Goal: Find specific page/section: Find specific page/section

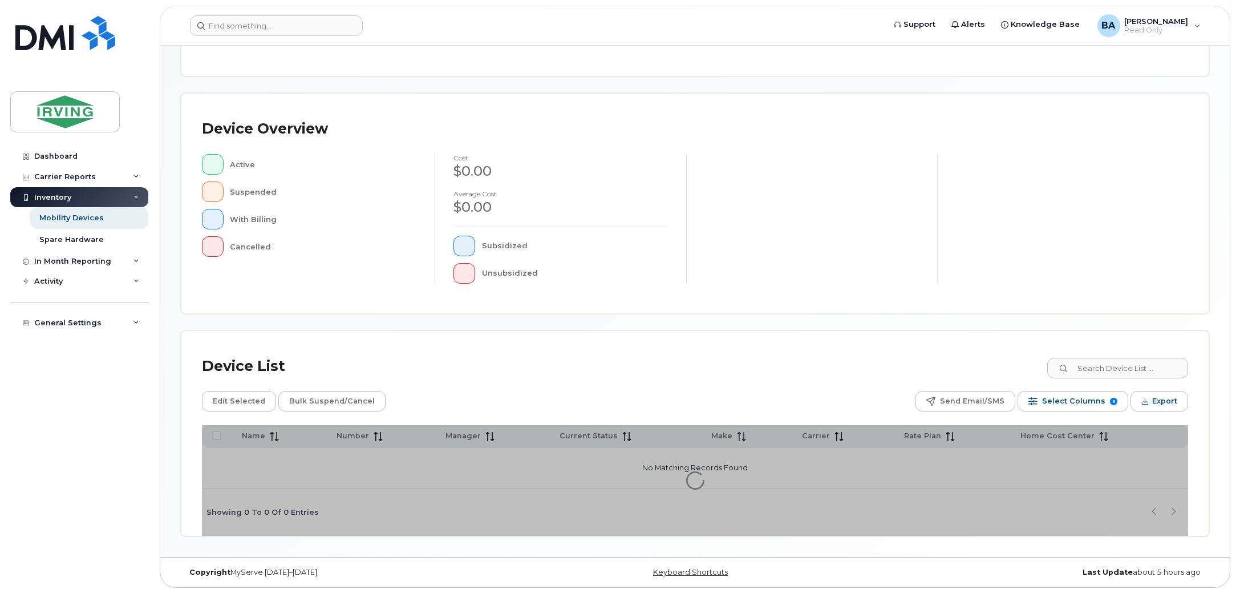
scroll to position [192, 0]
click at [1111, 365] on input at bounding box center [1117, 367] width 142 height 21
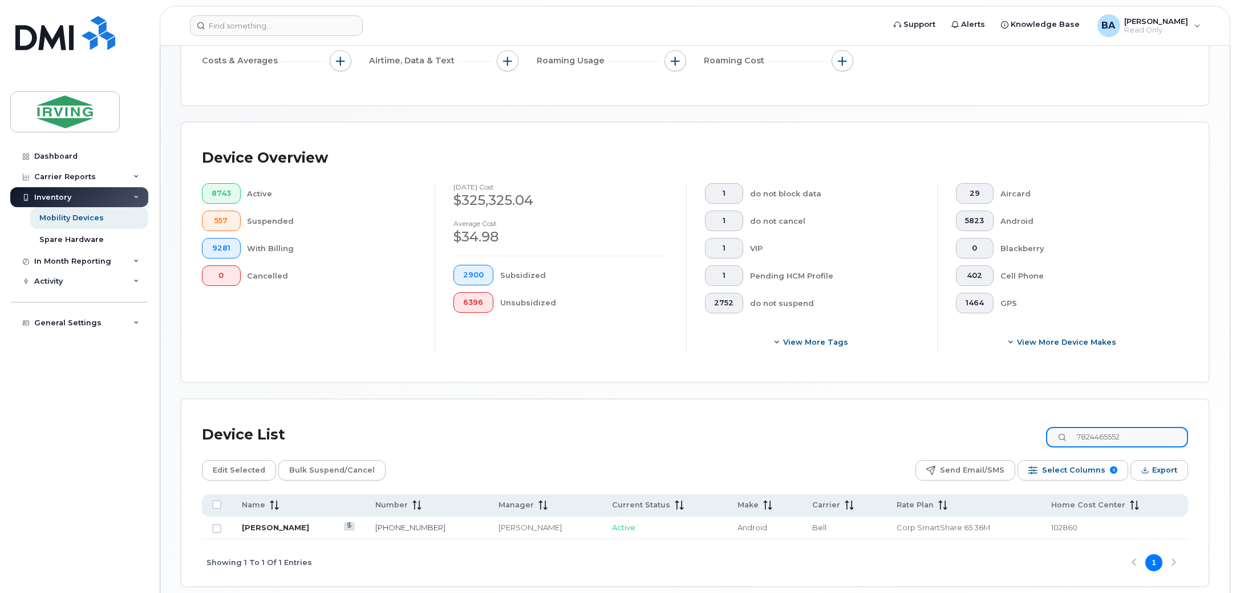
type input "7824465552"
click at [266, 529] on link "Evan Findlater" at bounding box center [275, 527] width 67 height 9
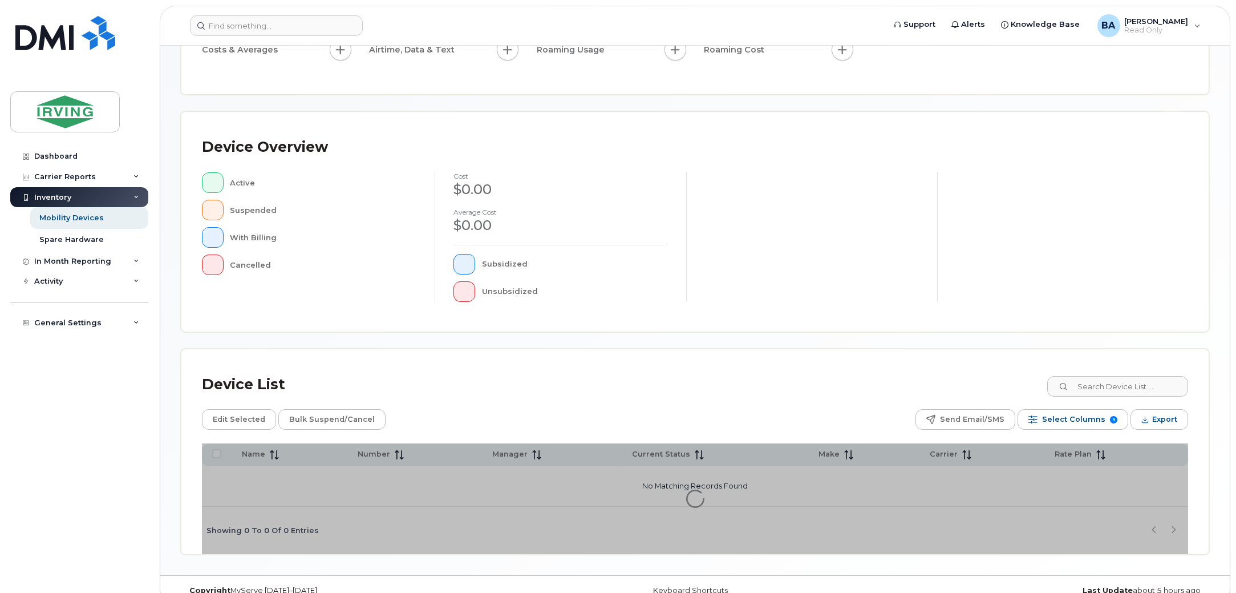
scroll to position [192, 0]
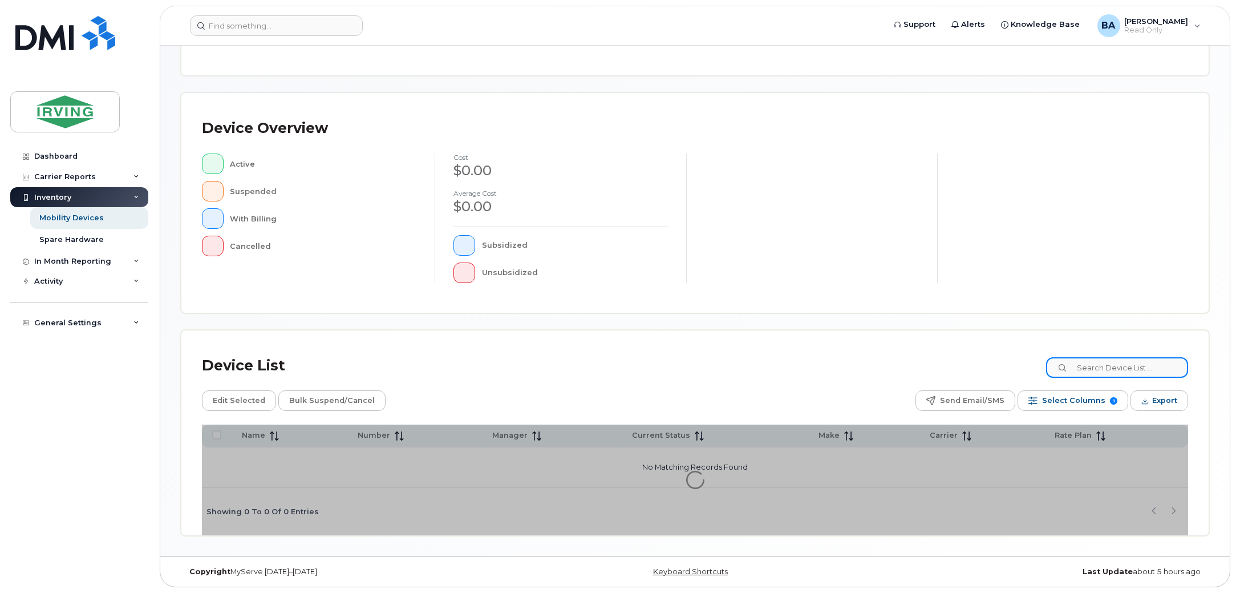
click at [1154, 370] on input at bounding box center [1117, 367] width 142 height 21
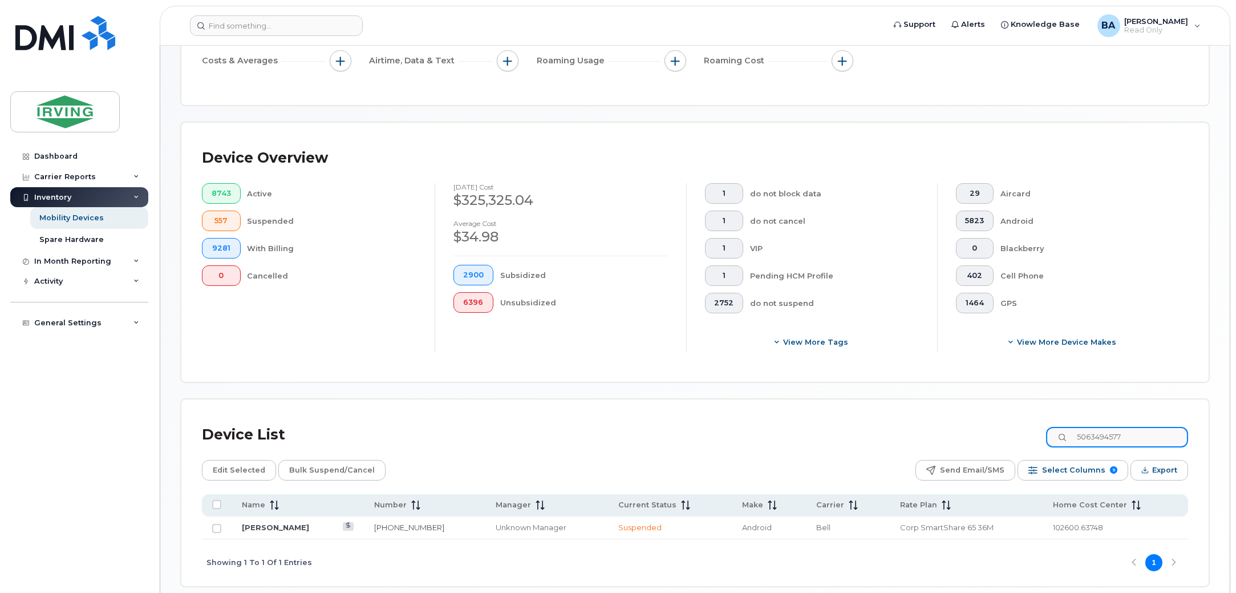
click at [1133, 440] on input "5063494577" at bounding box center [1117, 437] width 142 height 21
drag, startPoint x: 1145, startPoint y: 440, endPoint x: 593, endPoint y: 385, distance: 554.5
click at [644, 380] on div "Mobility Devices Devices Save Report Export to CSV Filter Device Device Status …" at bounding box center [695, 230] width 1029 height 712
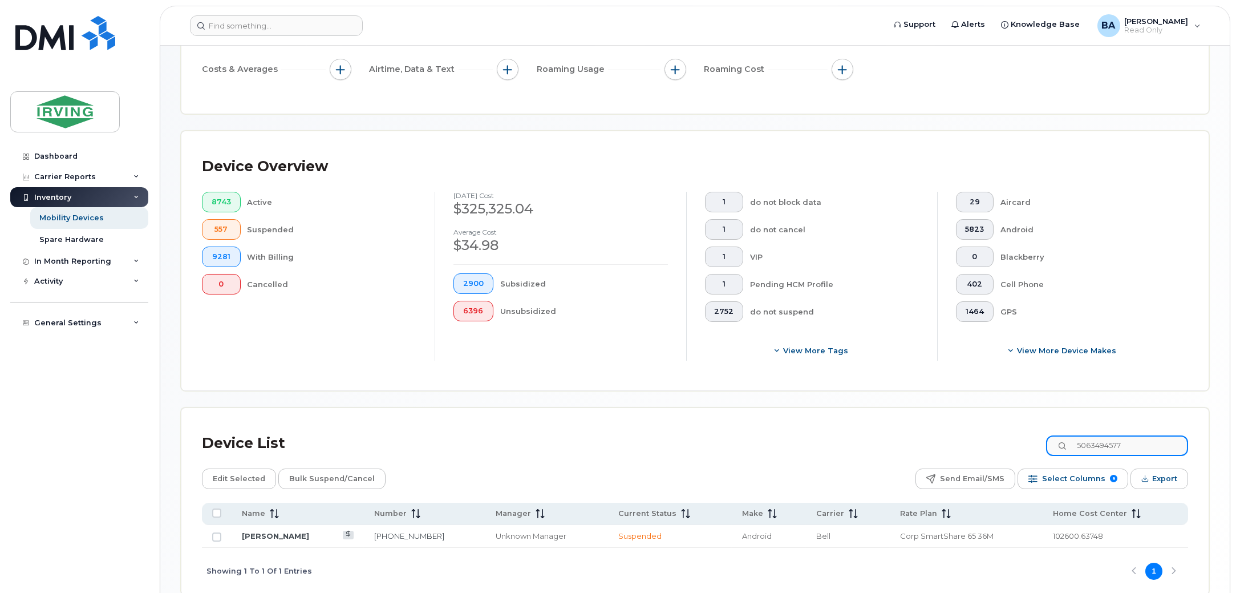
scroll to position [243, 0]
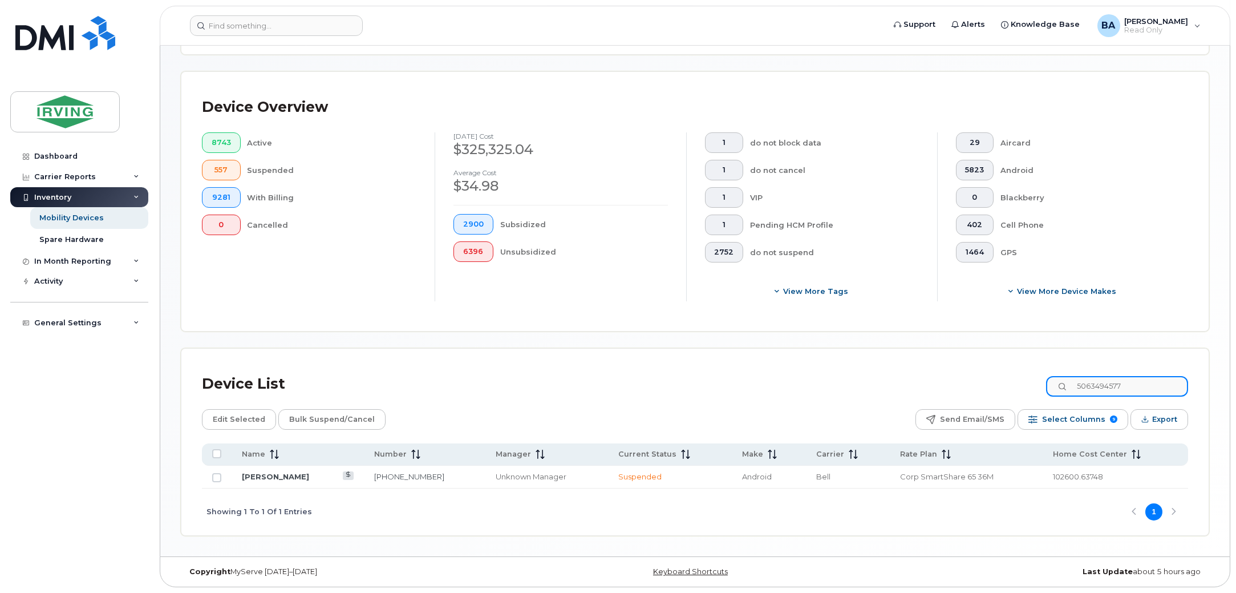
click at [1142, 392] on input "5063494577" at bounding box center [1117, 386] width 142 height 21
drag, startPoint x: 1151, startPoint y: 389, endPoint x: 875, endPoint y: 382, distance: 276.3
click at [875, 382] on div "Device List 5063494577" at bounding box center [695, 384] width 987 height 30
drag, startPoint x: 1142, startPoint y: 386, endPoint x: 763, endPoint y: 372, distance: 379.1
click at [763, 372] on div "Device List 5066475410" at bounding box center [695, 384] width 987 height 30
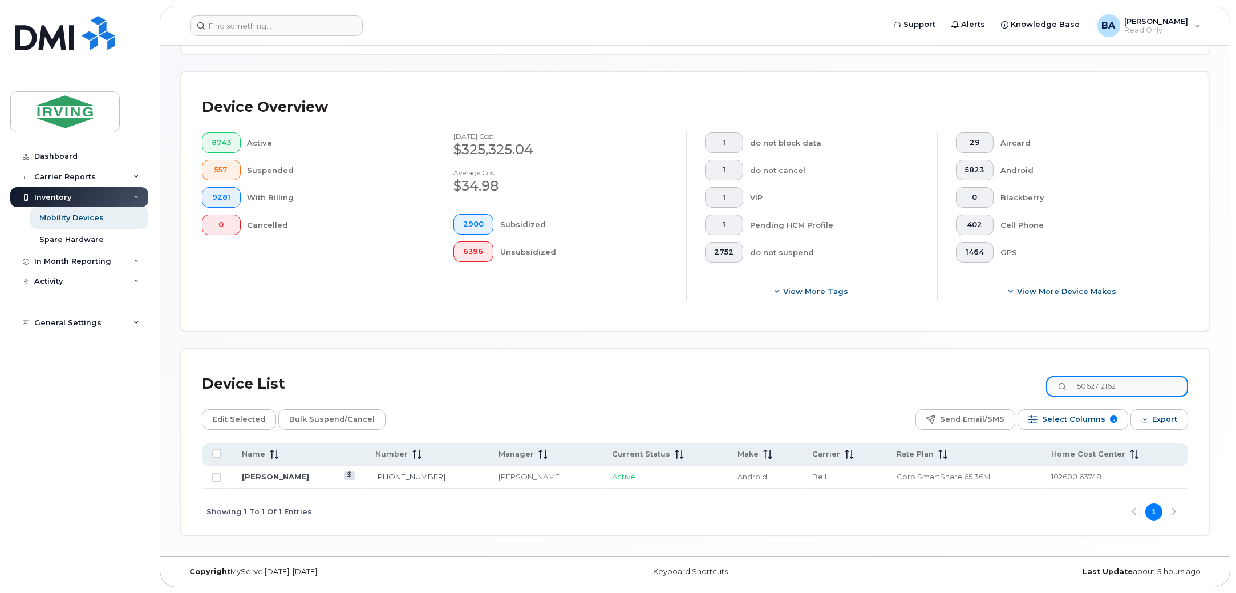
drag, startPoint x: 1150, startPoint y: 378, endPoint x: 891, endPoint y: 370, distance: 259.2
click at [891, 370] on div "Device List 5062712162" at bounding box center [695, 384] width 987 height 30
drag, startPoint x: 1146, startPoint y: 381, endPoint x: 904, endPoint y: 354, distance: 243.3
click at [904, 354] on div "Device List 5062715472 Edit Selected Bulk Suspend/Cancel Send Email/SMS Select …" at bounding box center [695, 442] width 1028 height 187
click at [1134, 390] on input "5063433685" at bounding box center [1117, 386] width 142 height 21
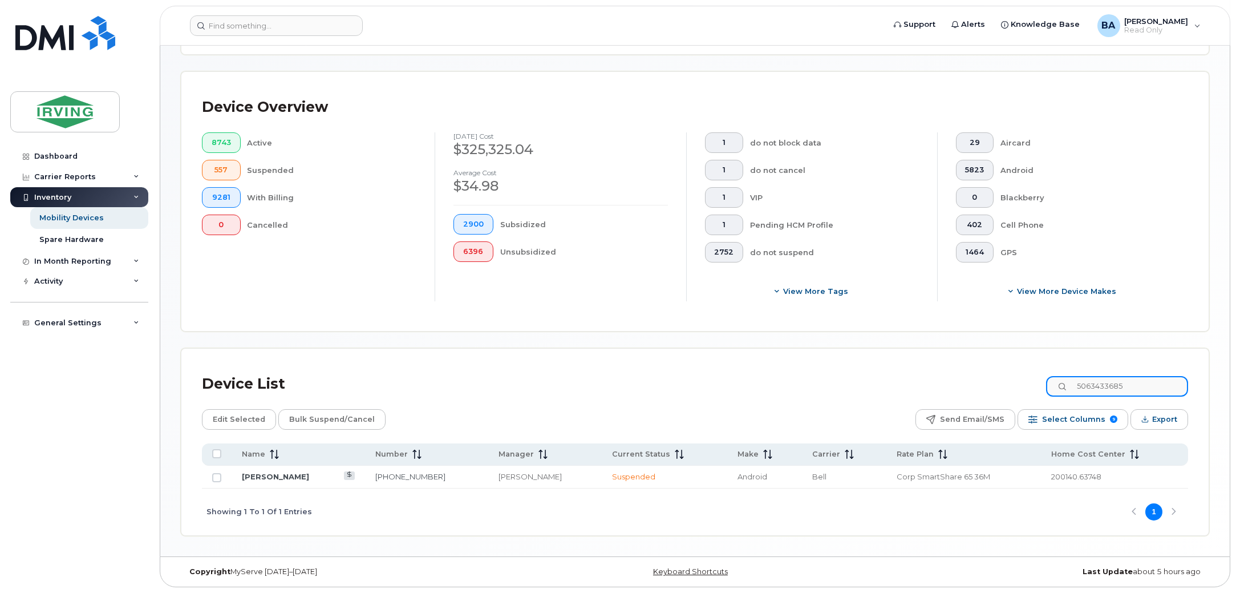
drag, startPoint x: 1152, startPoint y: 390, endPoint x: 865, endPoint y: 383, distance: 287.1
click at [876, 379] on div "Device List 5063433685" at bounding box center [695, 384] width 987 height 30
drag, startPoint x: 1155, startPoint y: 385, endPoint x: 911, endPoint y: 356, distance: 245.9
click at [911, 356] on div "Device List 5062713067 Edit Selected Bulk Suspend/Cancel Send Email/SMS Select …" at bounding box center [695, 442] width 1028 height 187
drag, startPoint x: 1138, startPoint y: 385, endPoint x: 909, endPoint y: 369, distance: 229.4
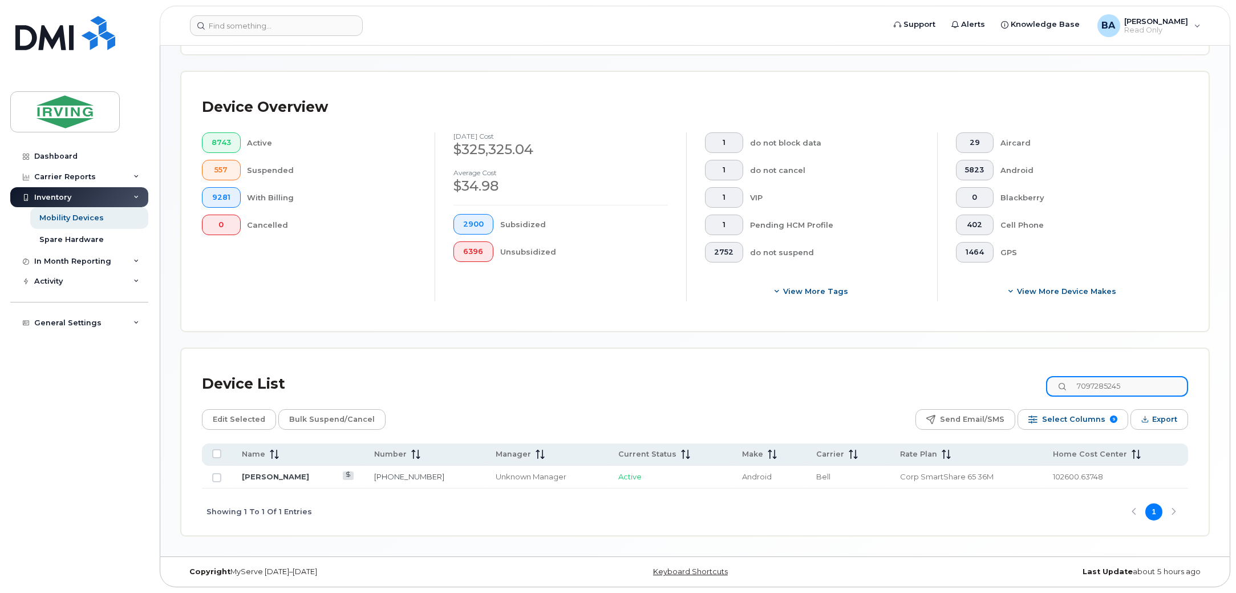
click at [909, 369] on div "Device List 7097285245" at bounding box center [695, 384] width 987 height 30
drag, startPoint x: 1133, startPoint y: 380, endPoint x: 999, endPoint y: 361, distance: 135.4
click at [999, 361] on div "Device List 5062713756 Edit Selected Bulk Suspend/Cancel Send Email/SMS Select …" at bounding box center [695, 442] width 1028 height 187
drag, startPoint x: 1144, startPoint y: 383, endPoint x: 644, endPoint y: 375, distance: 499.9
click at [652, 372] on div "Device List 5063495776" at bounding box center [695, 384] width 987 height 30
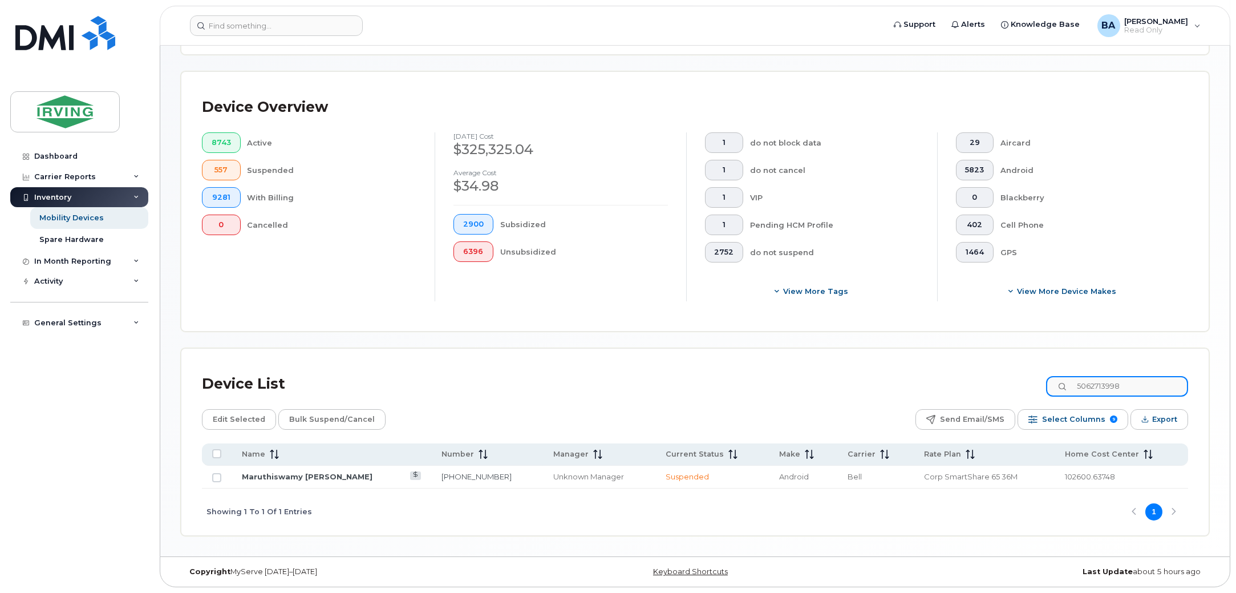
drag, startPoint x: 1149, startPoint y: 389, endPoint x: 886, endPoint y: 382, distance: 263.1
click at [886, 382] on div "Device List 5062713998" at bounding box center [695, 384] width 987 height 30
drag, startPoint x: 1146, startPoint y: 393, endPoint x: 875, endPoint y: 376, distance: 271.5
click at [875, 376] on div "Device List 5063435529" at bounding box center [695, 384] width 987 height 30
drag, startPoint x: 1145, startPoint y: 379, endPoint x: 775, endPoint y: 347, distance: 371.6
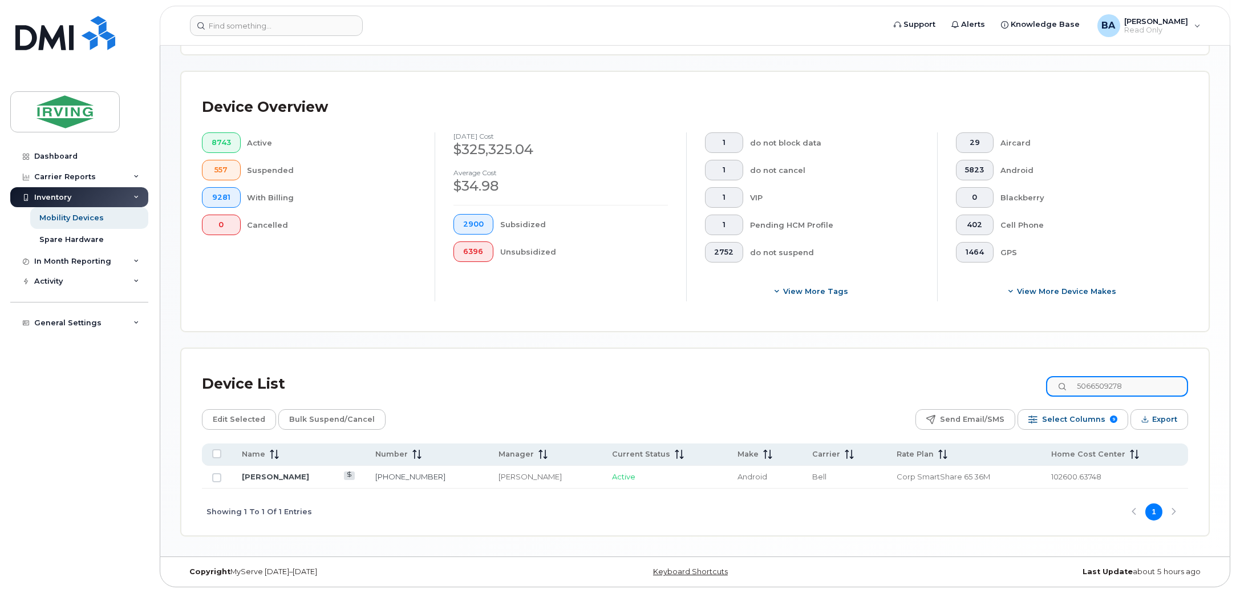
click at [787, 348] on div "Device List 5066509278 Edit Selected Bulk Suspend/Cancel Send Email/SMS Select …" at bounding box center [695, 442] width 1029 height 188
type input "5"
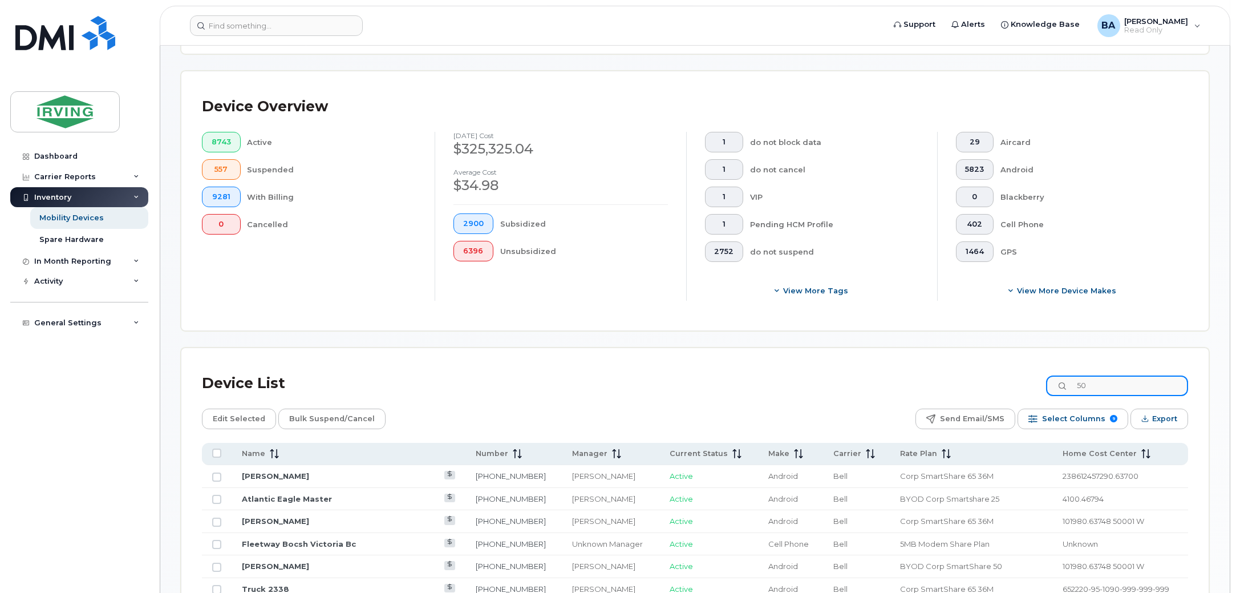
type input "5"
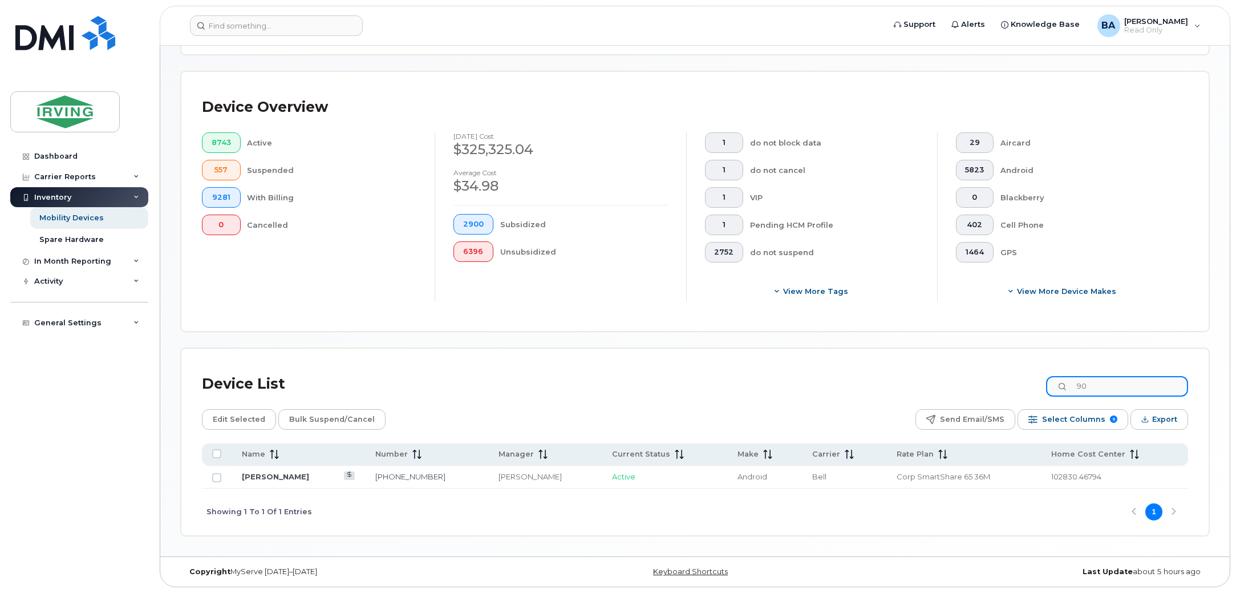
type input "9"
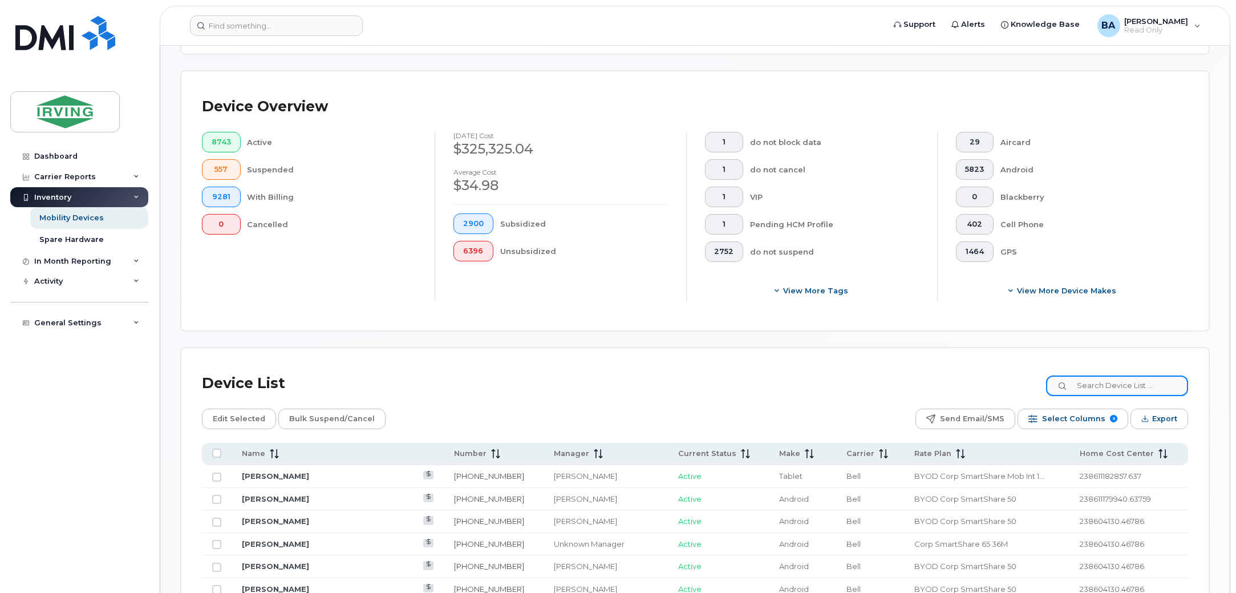
type input "5"
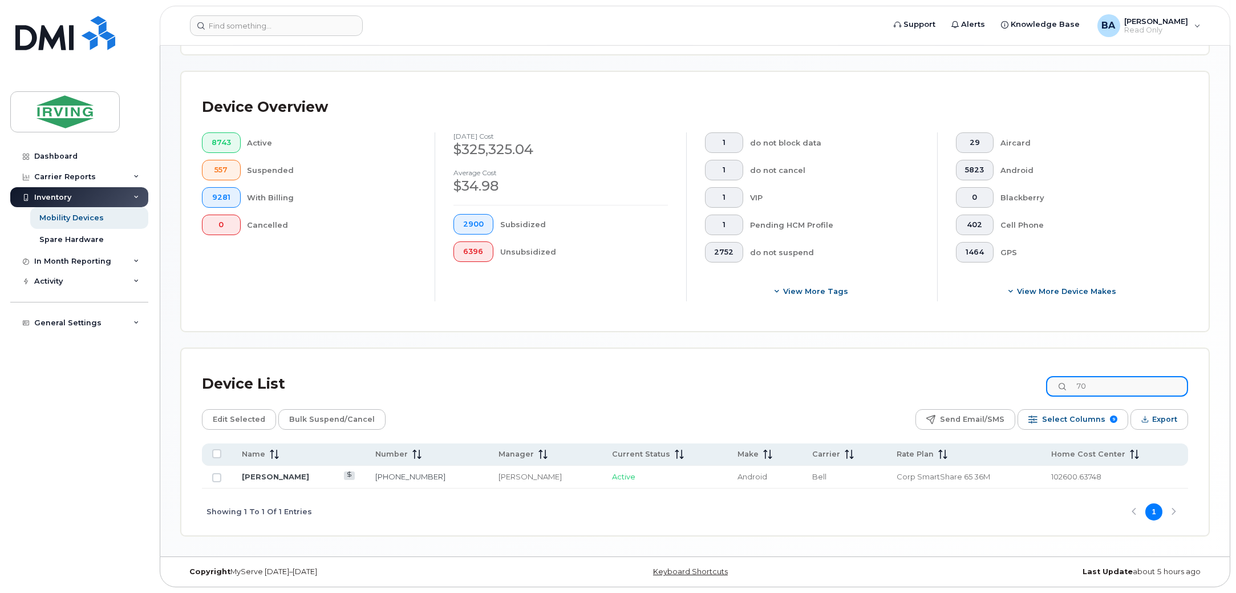
type input "7"
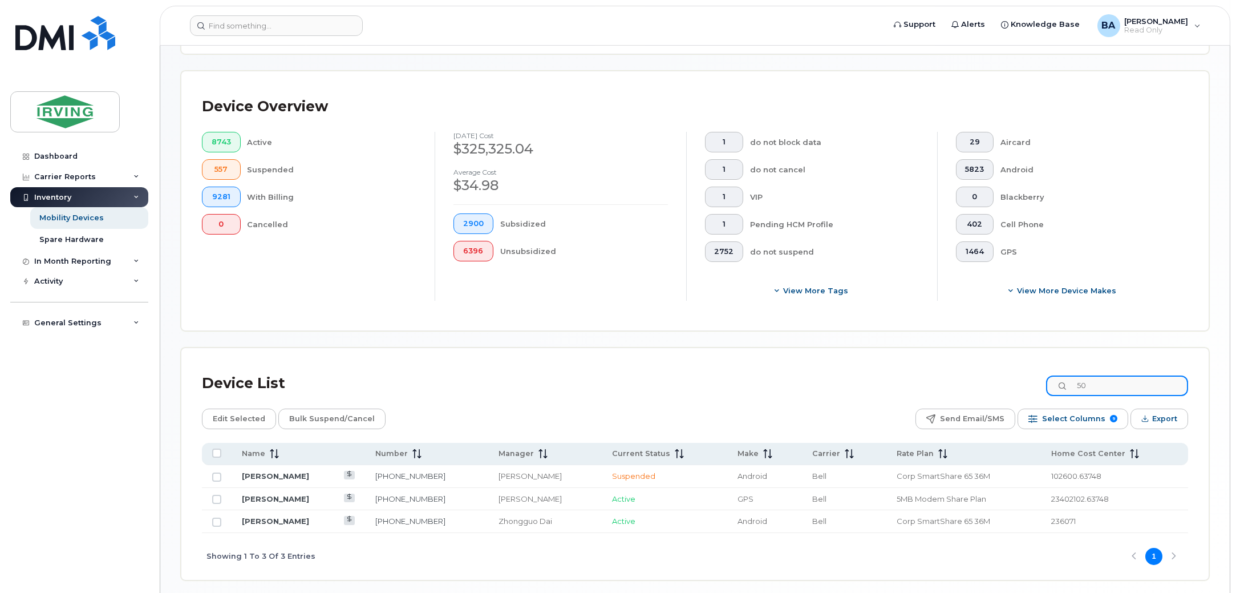
type input "5"
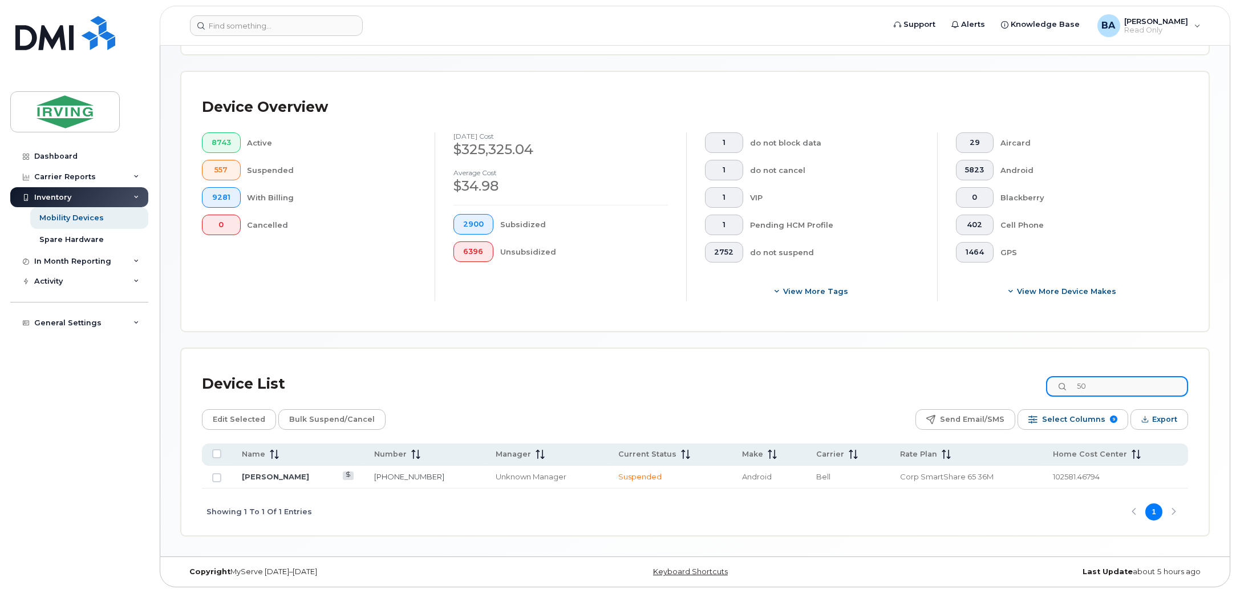
type input "5"
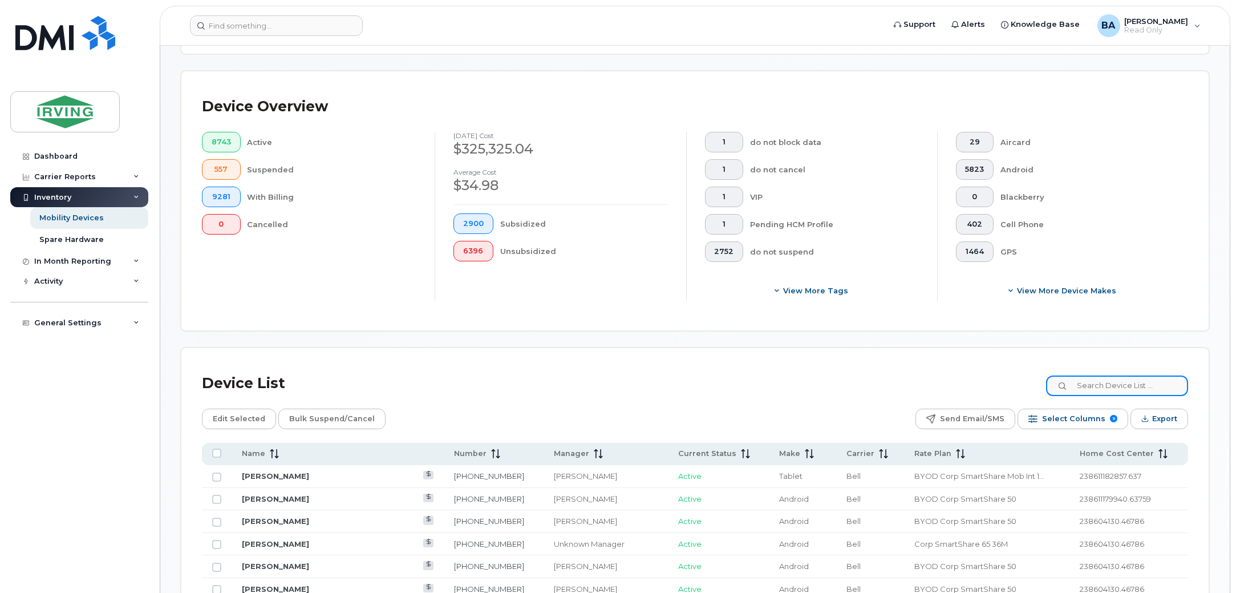
type input "5"
type input "7826408859"
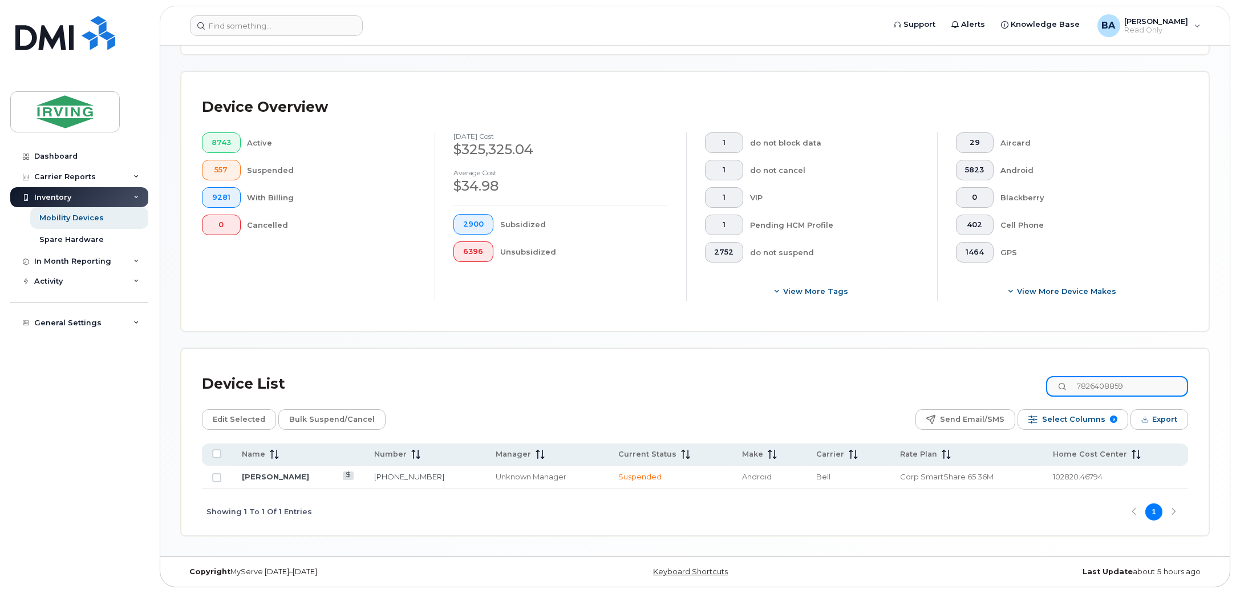
drag, startPoint x: 1150, startPoint y: 384, endPoint x: 800, endPoint y: 358, distance: 350.7
click at [800, 358] on div "Device List 7826408859 Edit Selected Bulk Suspend/Cancel Send Email/SMS Select …" at bounding box center [695, 442] width 1028 height 187
type input "5"
drag, startPoint x: 1145, startPoint y: 379, endPoint x: 749, endPoint y: 366, distance: 395.6
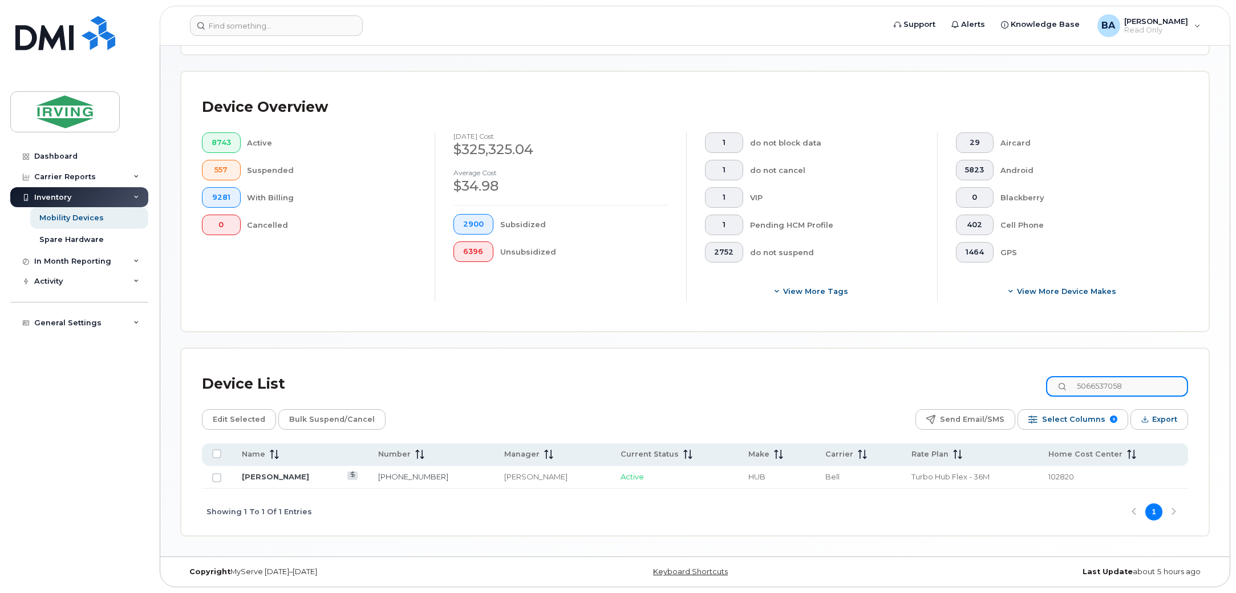
click at [750, 366] on div "Device List 5066537058 Edit Selected Bulk Suspend/Cancel Send Email/SMS Select …" at bounding box center [695, 442] width 1028 height 187
drag, startPoint x: 1147, startPoint y: 390, endPoint x: 915, endPoint y: 366, distance: 232.9
click at [920, 365] on div "Device List 5062710859 Edit Selected Bulk Suspend/Cancel Send Email/SMS Select …" at bounding box center [695, 442] width 1028 height 187
drag, startPoint x: 1117, startPoint y: 379, endPoint x: 741, endPoint y: 365, distance: 376.3
click at [741, 365] on div "Device List 5062713964 Edit Selected Bulk Suspend/Cancel Send Email/SMS Select …" at bounding box center [695, 442] width 1028 height 187
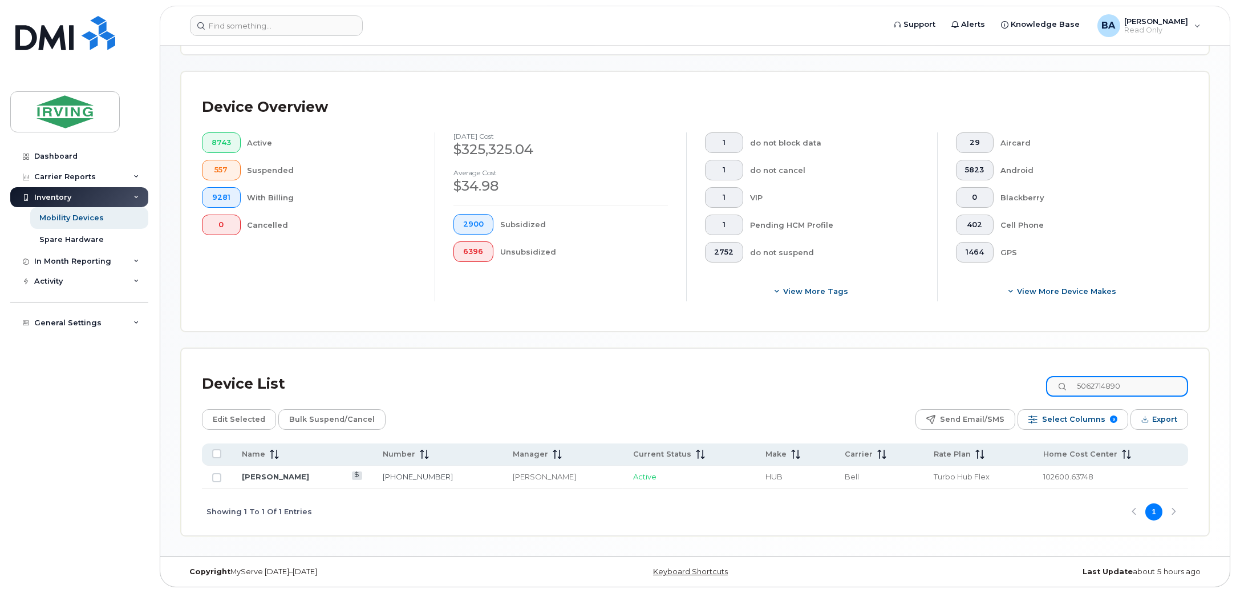
drag, startPoint x: 1143, startPoint y: 386, endPoint x: 792, endPoint y: 350, distance: 353.3
click at [795, 352] on div "Device List 5062714890 Edit Selected Bulk Suspend/Cancel Send Email/SMS Select …" at bounding box center [695, 442] width 1028 height 187
drag, startPoint x: 1154, startPoint y: 391, endPoint x: 737, endPoint y: 379, distance: 417.3
click at [737, 379] on div "Device List 5062714957" at bounding box center [695, 384] width 987 height 30
drag, startPoint x: 1128, startPoint y: 390, endPoint x: 857, endPoint y: 366, distance: 272.0
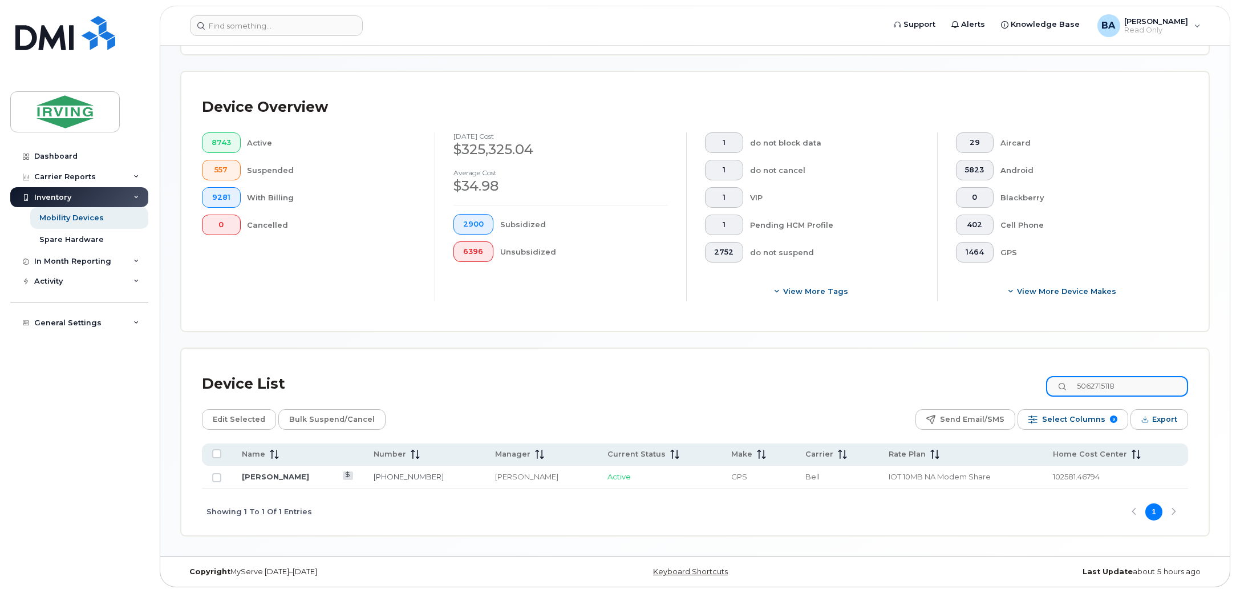
click at [857, 366] on div "Device List 5062715118 Edit Selected Bulk Suspend/Cancel Send Email/SMS Select …" at bounding box center [695, 442] width 1028 height 187
drag, startPoint x: 1153, startPoint y: 383, endPoint x: 820, endPoint y: 361, distance: 334.0
click at [820, 361] on div "Device List 5062716549 Edit Selected Bulk Suspend/Cancel Send Email/SMS Select …" at bounding box center [695, 442] width 1028 height 187
drag, startPoint x: 1146, startPoint y: 380, endPoint x: 870, endPoint y: 355, distance: 277.2
click at [870, 355] on div "Device List 5063430381 Edit Selected Bulk Suspend/Cancel Send Email/SMS Select …" at bounding box center [695, 442] width 1028 height 187
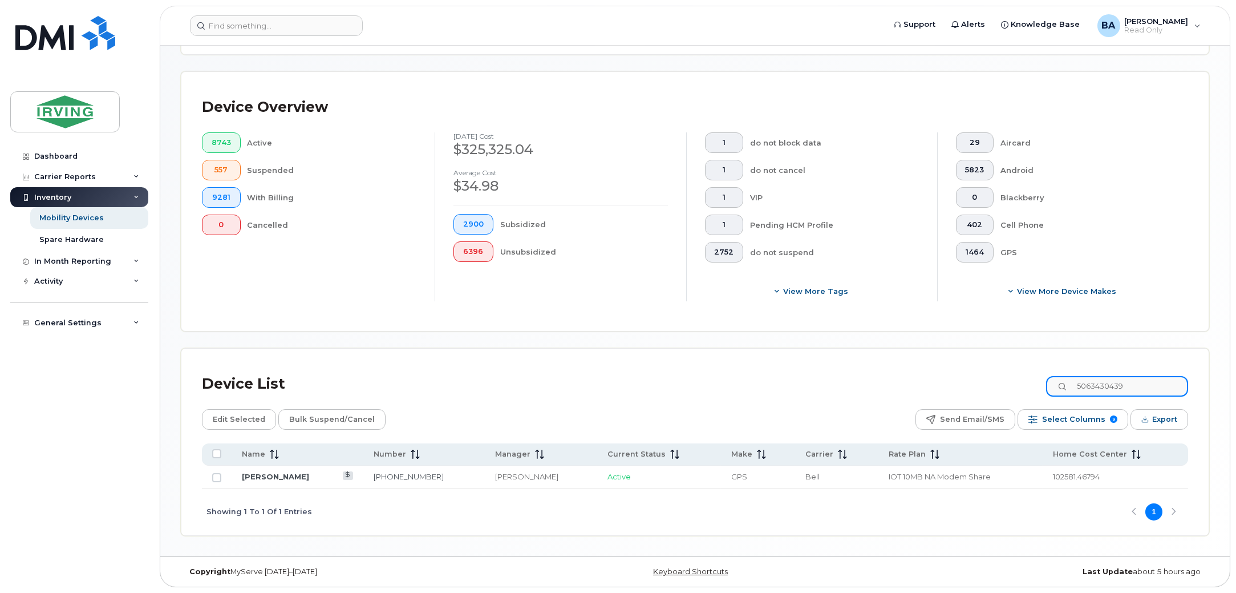
click at [1132, 381] on input "5063430439" at bounding box center [1117, 386] width 142 height 21
drag, startPoint x: 1157, startPoint y: 385, endPoint x: 628, endPoint y: 354, distance: 529.3
click at [630, 354] on div "Device List 5063430439 Edit Selected Bulk Suspend/Cancel Send Email/SMS Select …" at bounding box center [695, 442] width 1028 height 187
click at [1175, 388] on input "5063432265" at bounding box center [1117, 386] width 142 height 21
drag, startPoint x: 1177, startPoint y: 385, endPoint x: 690, endPoint y: 357, distance: 487.5
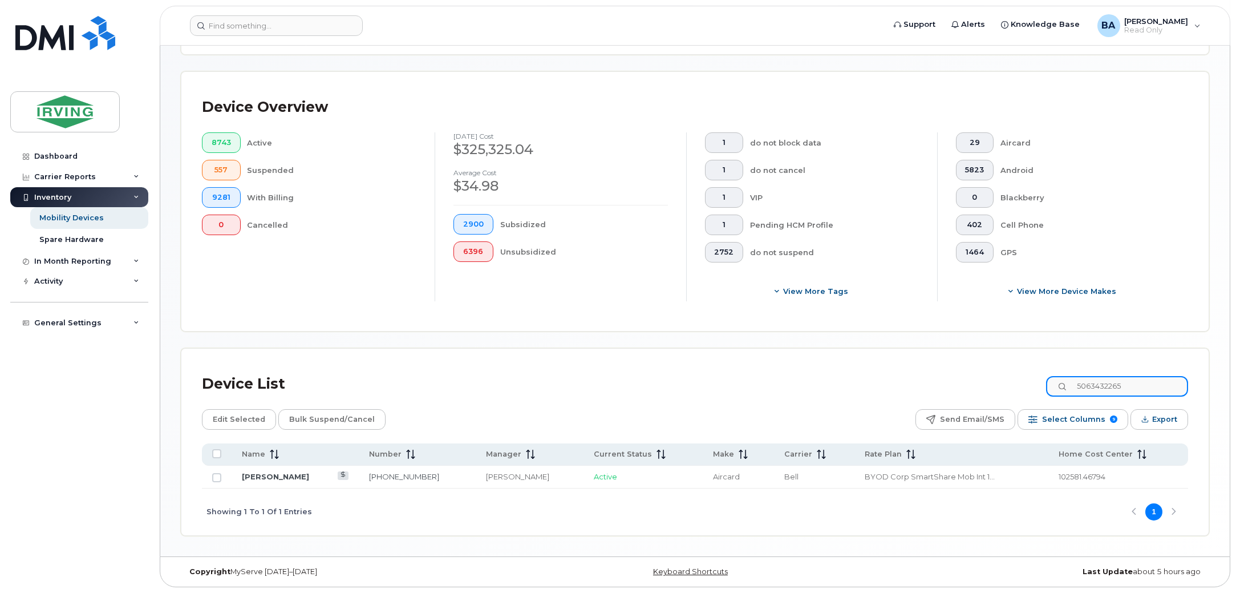
click at [690, 357] on div "Device List 5063432265 Edit Selected Bulk Suspend/Cancel Send Email/SMS Select …" at bounding box center [695, 442] width 1028 height 187
click at [1146, 382] on input "5063432428" at bounding box center [1117, 386] width 142 height 21
drag, startPoint x: 1159, startPoint y: 385, endPoint x: 822, endPoint y: 350, distance: 339.6
click at [822, 350] on div "Device List 5063432428 Edit Selected Bulk Suspend/Cancel Send Email/SMS Select …" at bounding box center [695, 442] width 1028 height 187
drag, startPoint x: 1151, startPoint y: 379, endPoint x: 972, endPoint y: 379, distance: 178.6
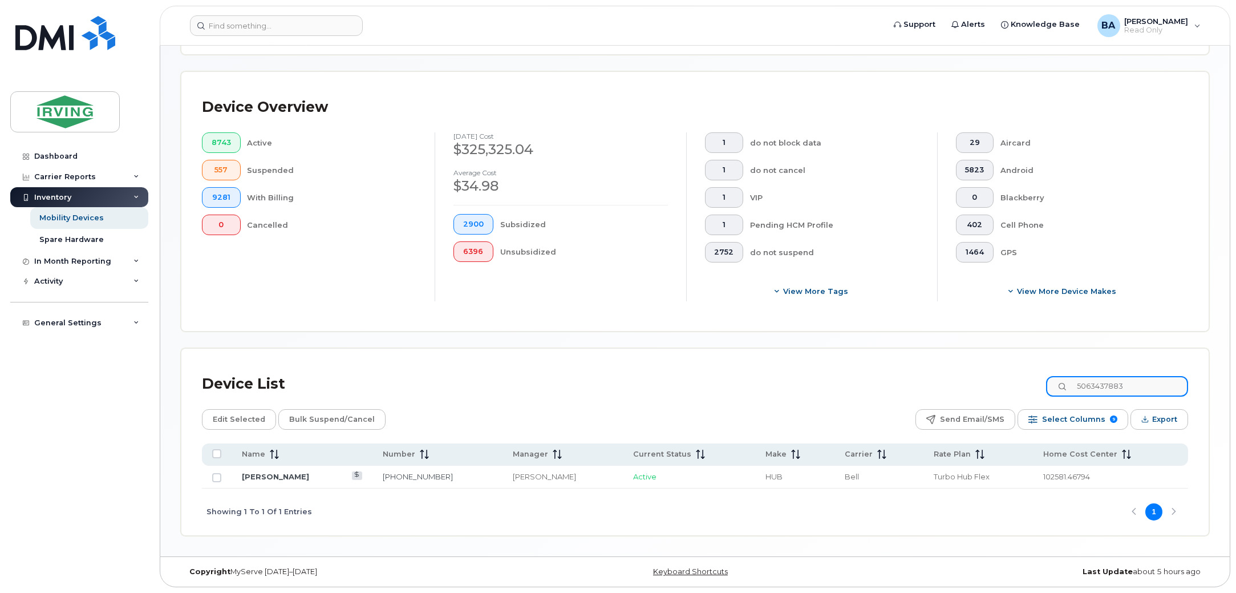
click at [972, 379] on div "Device List 5063437883" at bounding box center [695, 384] width 987 height 30
click at [1154, 389] on input "5063493054" at bounding box center [1117, 386] width 142 height 21
drag, startPoint x: 1163, startPoint y: 388, endPoint x: 670, endPoint y: 381, distance: 492.5
click at [678, 381] on div "Device List 5063493054" at bounding box center [695, 384] width 987 height 30
drag, startPoint x: 1150, startPoint y: 384, endPoint x: 914, endPoint y: 373, distance: 236.5
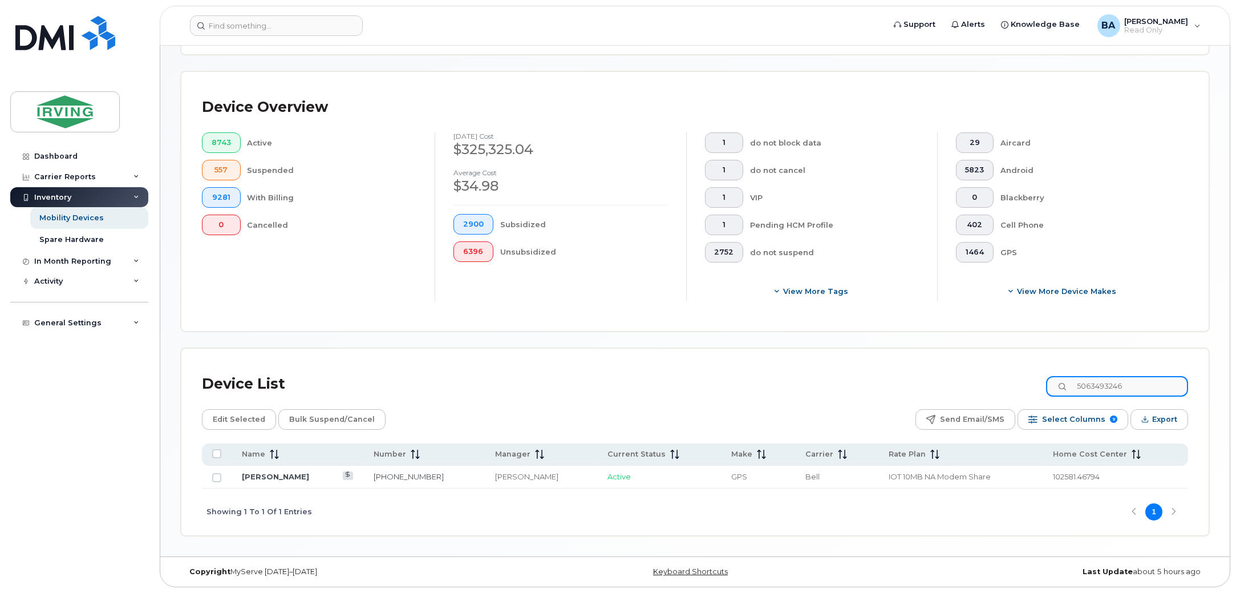
click at [915, 373] on div "Device List 5063493246" at bounding box center [695, 384] width 987 height 30
drag, startPoint x: 1155, startPoint y: 387, endPoint x: 859, endPoint y: 379, distance: 296.3
click at [859, 379] on div "Device List 5063493829" at bounding box center [695, 384] width 987 height 30
drag, startPoint x: 1149, startPoint y: 378, endPoint x: 895, endPoint y: 361, distance: 255.1
click at [895, 361] on div "Device List 5063493837 Edit Selected Bulk Suspend/Cancel Send Email/SMS Select …" at bounding box center [695, 442] width 1028 height 187
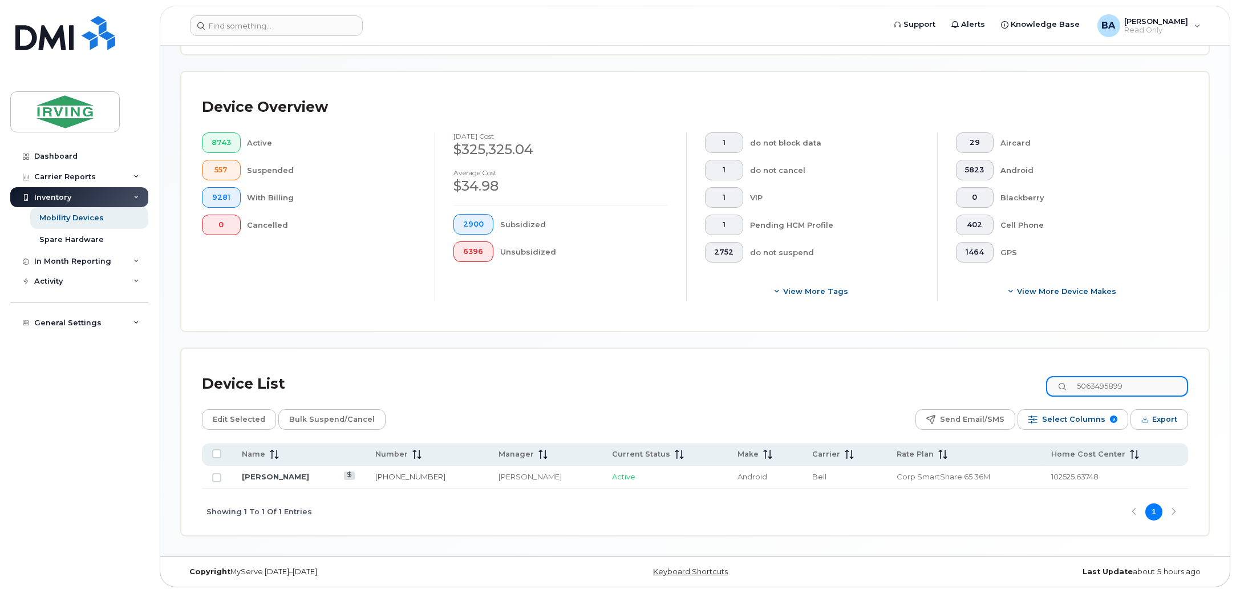
drag, startPoint x: 1137, startPoint y: 382, endPoint x: 813, endPoint y: 354, distance: 324.7
click at [815, 354] on div "Device List 5063495899 Edit Selected Bulk Suspend/Cancel Send Email/SMS Select …" at bounding box center [695, 442] width 1028 height 187
click at [1165, 382] on input "5066472293" at bounding box center [1117, 386] width 142 height 21
drag, startPoint x: 1049, startPoint y: 371, endPoint x: 866, endPoint y: 347, distance: 185.2
click at [867, 349] on div "Device List 5066472293 Edit Selected Bulk Suspend/Cancel Send Email/SMS Select …" at bounding box center [695, 442] width 1028 height 187
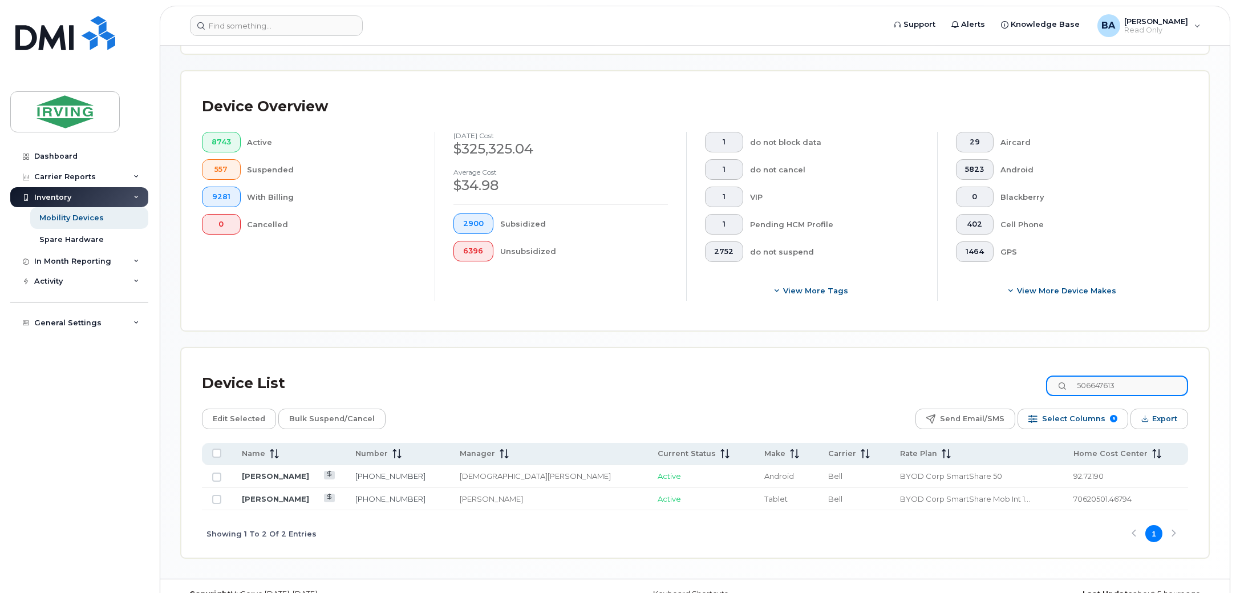
drag, startPoint x: 1158, startPoint y: 389, endPoint x: 824, endPoint y: 359, distance: 335.7
click at [824, 359] on div "Device List 506647613 Edit Selected Bulk Suspend/Cancel Send Email/SMS Select C…" at bounding box center [695, 452] width 1028 height 209
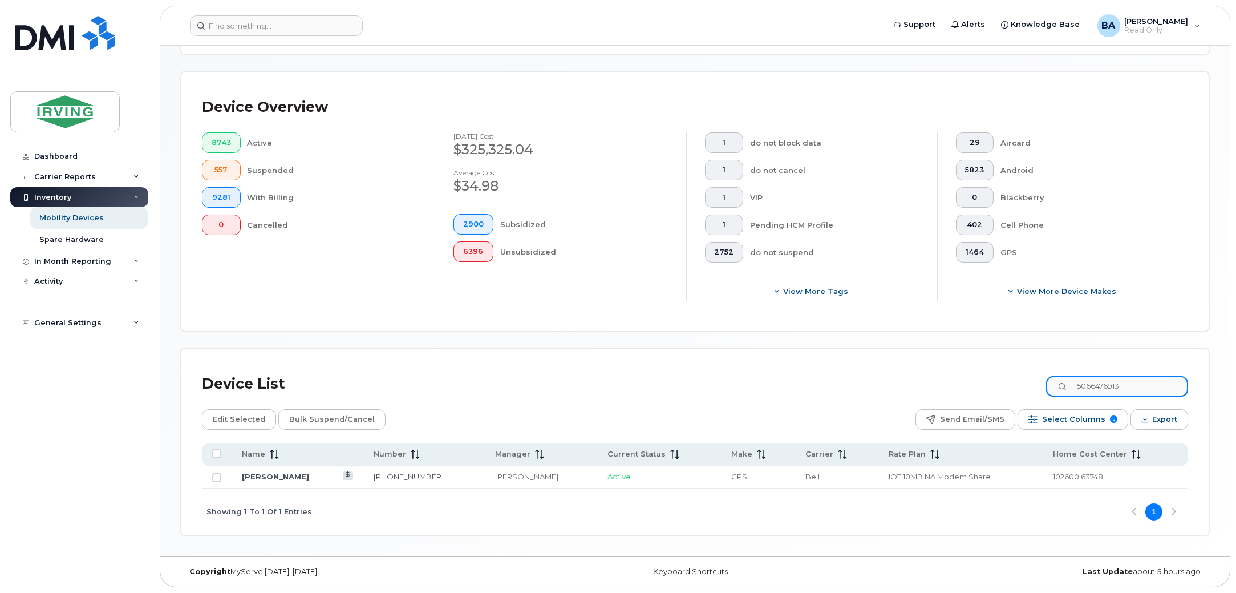
drag, startPoint x: 1148, startPoint y: 385, endPoint x: 661, endPoint y: 364, distance: 487.7
click at [661, 364] on div "Device List 5066476913 Edit Selected Bulk Suspend/Cancel Send Email/SMS Select …" at bounding box center [695, 442] width 1028 height 187
click at [1159, 389] on input "5066479657" at bounding box center [1117, 386] width 142 height 21
drag, startPoint x: 1163, startPoint y: 388, endPoint x: 781, endPoint y: 355, distance: 384.2
click at [793, 354] on div "Device List 5066479657 Edit Selected Bulk Suspend/Cancel Send Email/SMS Select …" at bounding box center [695, 442] width 1028 height 187
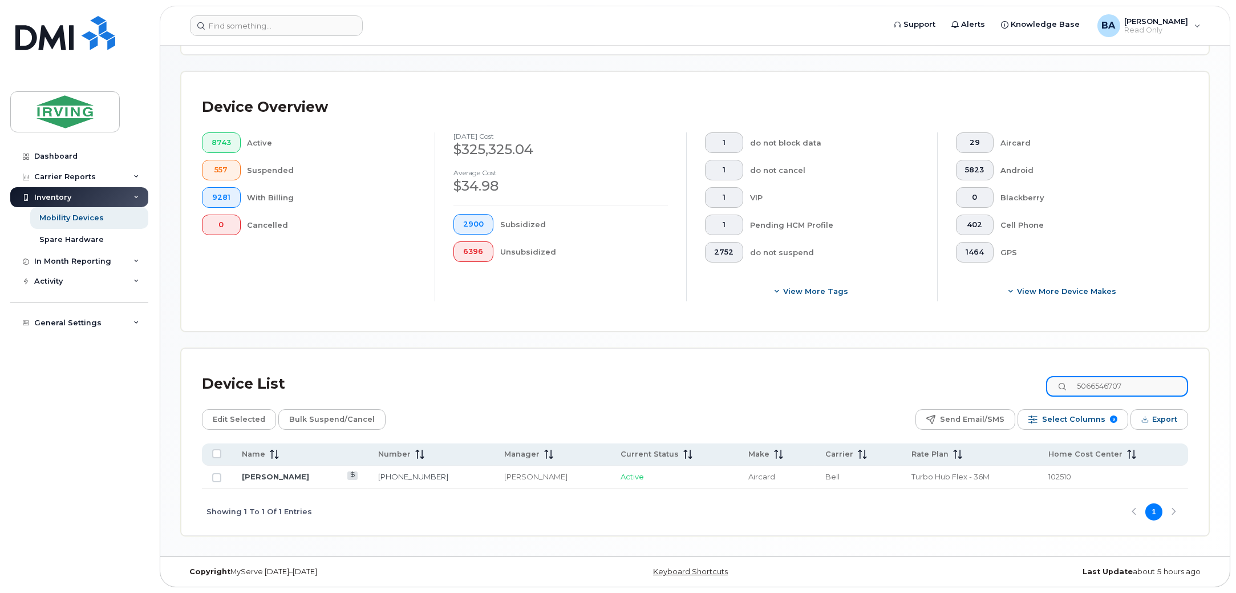
click at [1130, 394] on input "5066546707" at bounding box center [1117, 386] width 142 height 21
drag, startPoint x: 1159, startPoint y: 381, endPoint x: 745, endPoint y: 366, distance: 415.1
click at [745, 366] on div "Device List 5066546707 Edit Selected Bulk Suspend/Cancel Send Email/SMS Select …" at bounding box center [695, 442] width 1028 height 187
type input "7"
type input "7096874415"
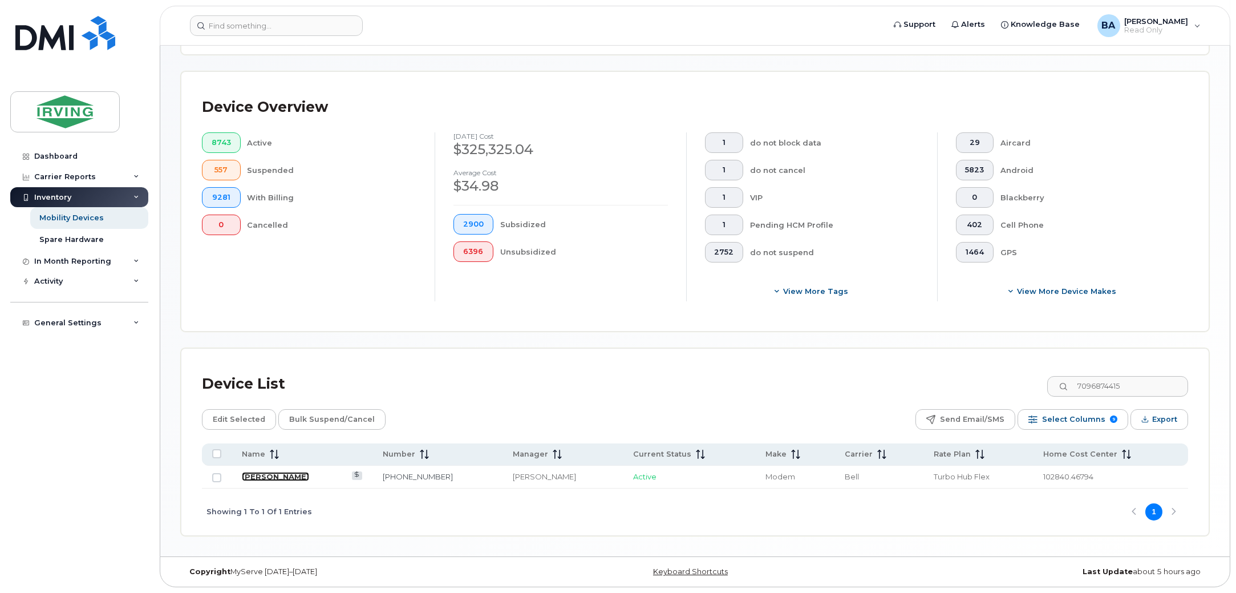
click at [261, 475] on link "Derrick French" at bounding box center [275, 476] width 67 height 9
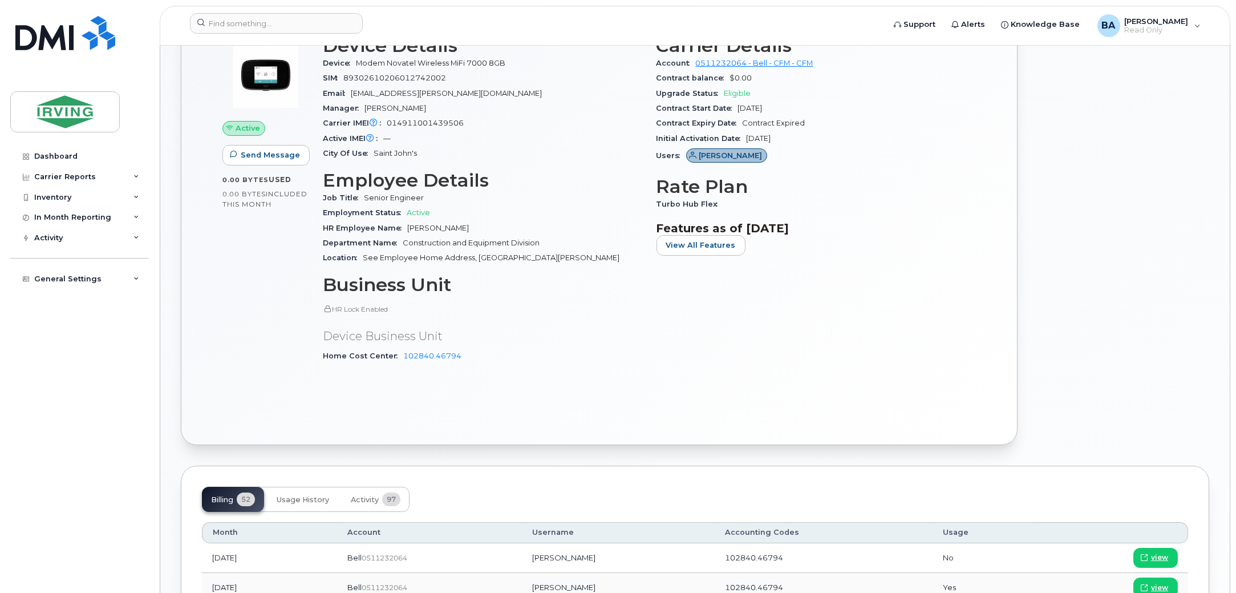
scroll to position [356, 0]
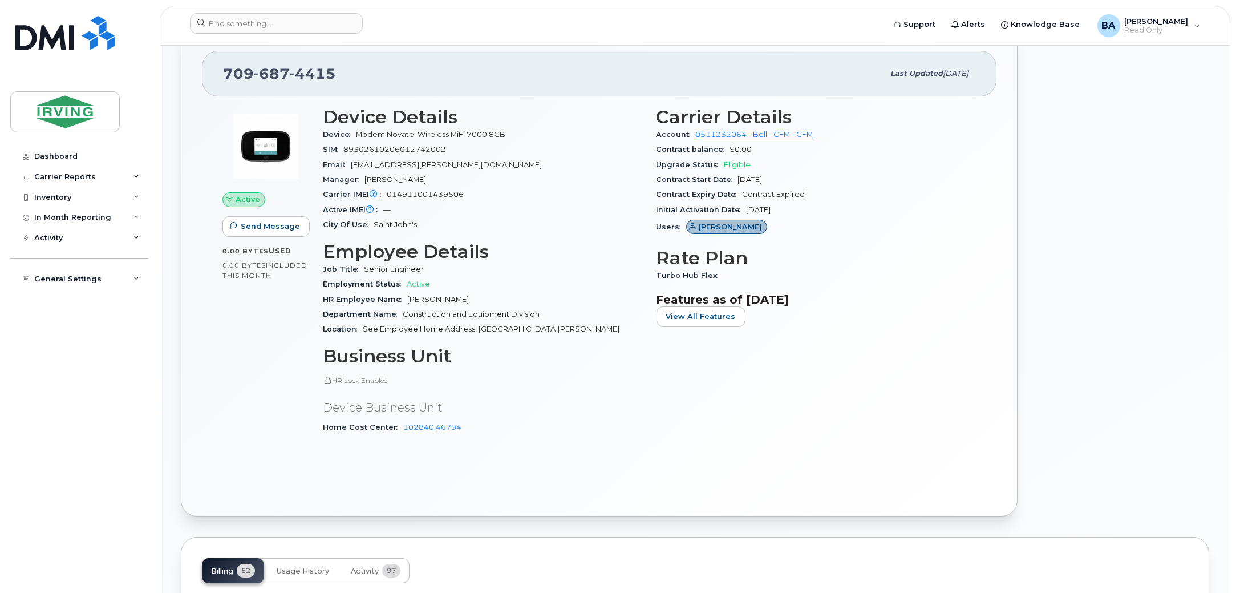
drag, startPoint x: 406, startPoint y: 367, endPoint x: 224, endPoint y: 355, distance: 182.4
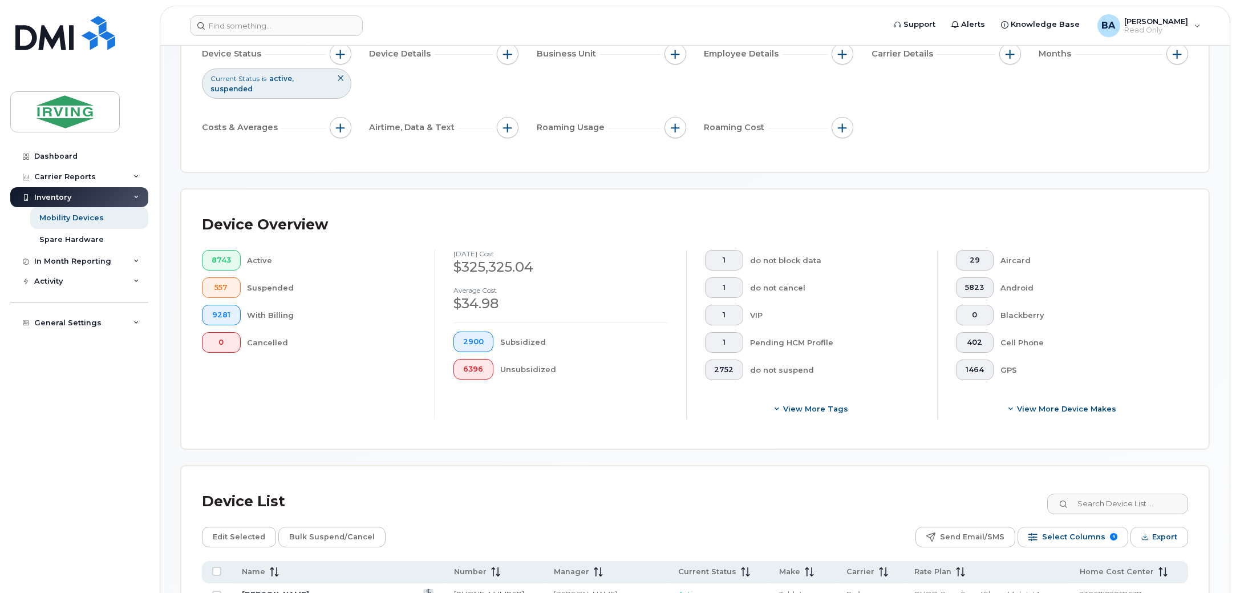
scroll to position [285, 0]
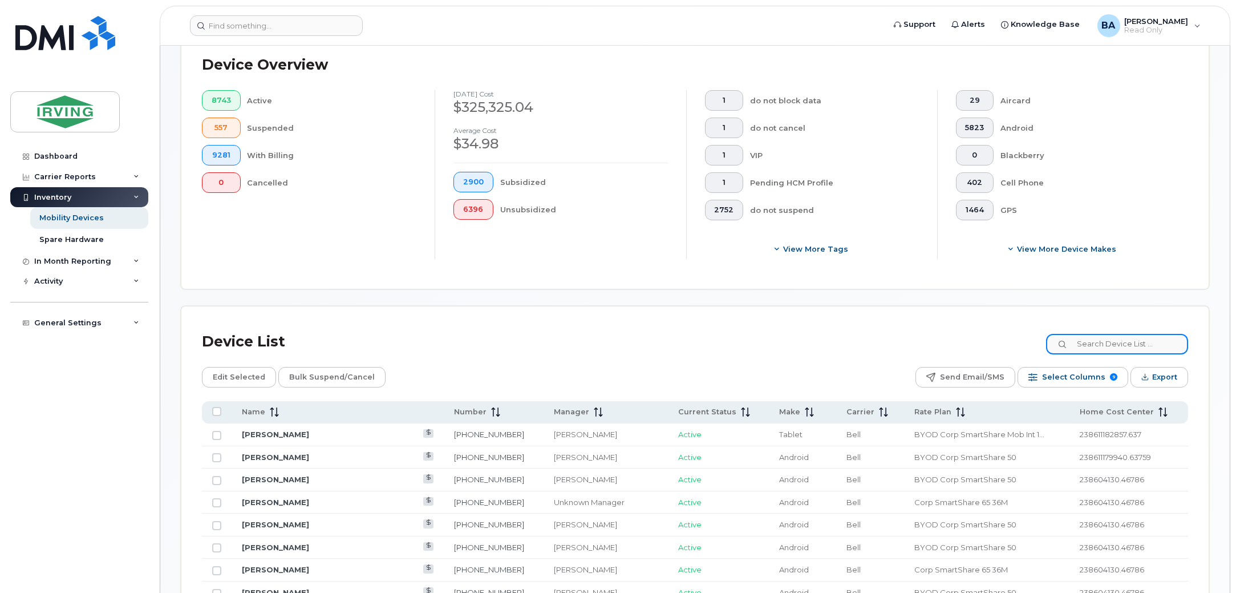
click at [1139, 342] on input at bounding box center [1117, 344] width 142 height 21
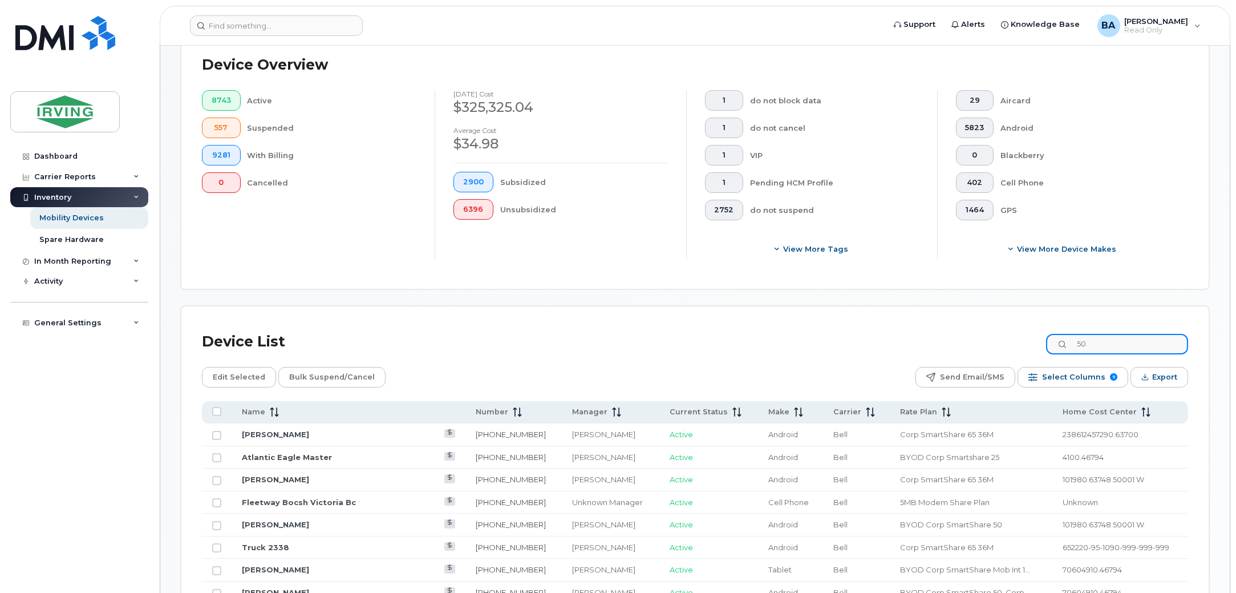
type input "5"
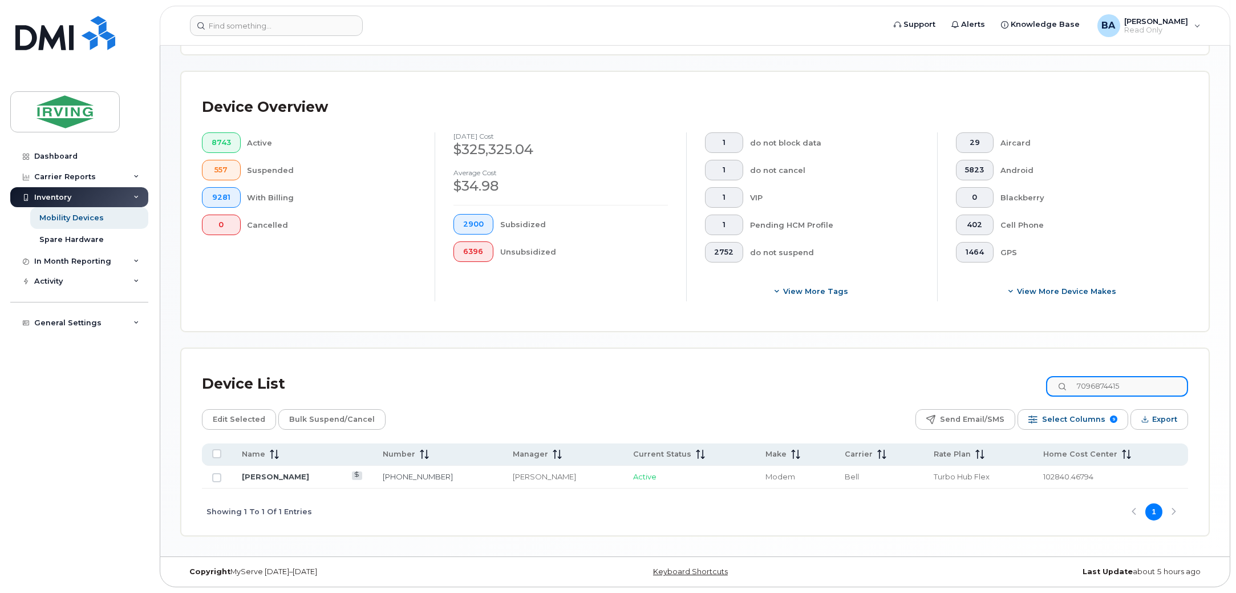
scroll to position [243, 0]
type input "7096874415"
click at [275, 467] on td "Derrick French" at bounding box center [302, 477] width 141 height 23
click at [273, 474] on link "Derrick French" at bounding box center [275, 476] width 67 height 9
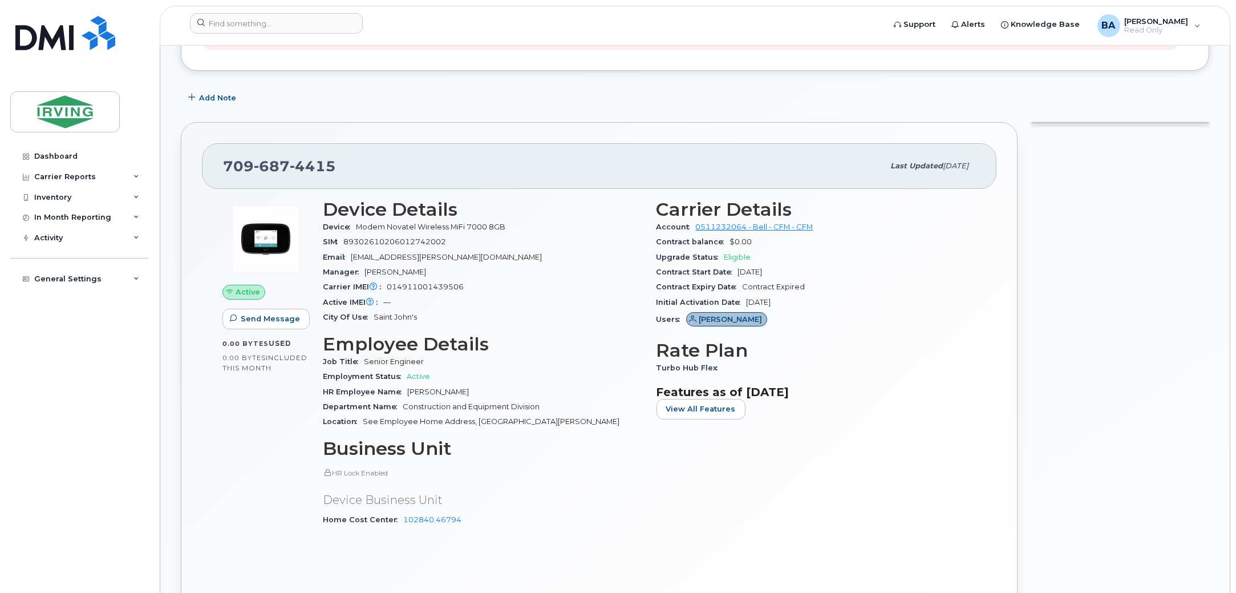
scroll to position [285, 0]
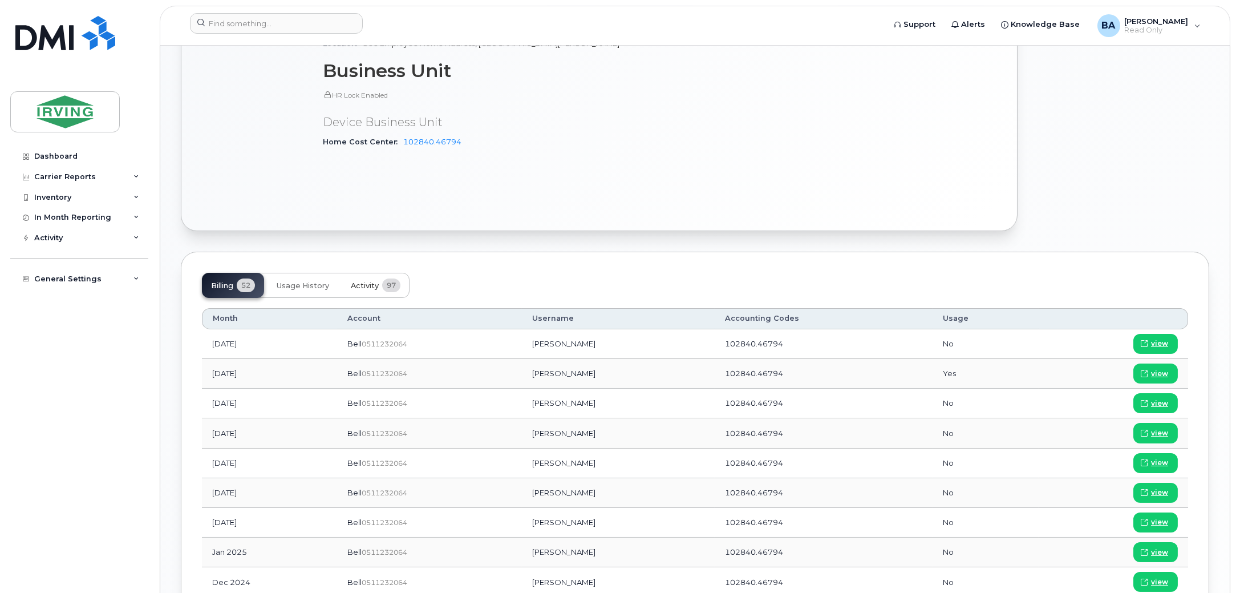
click at [374, 288] on span "Activity" at bounding box center [365, 285] width 28 height 9
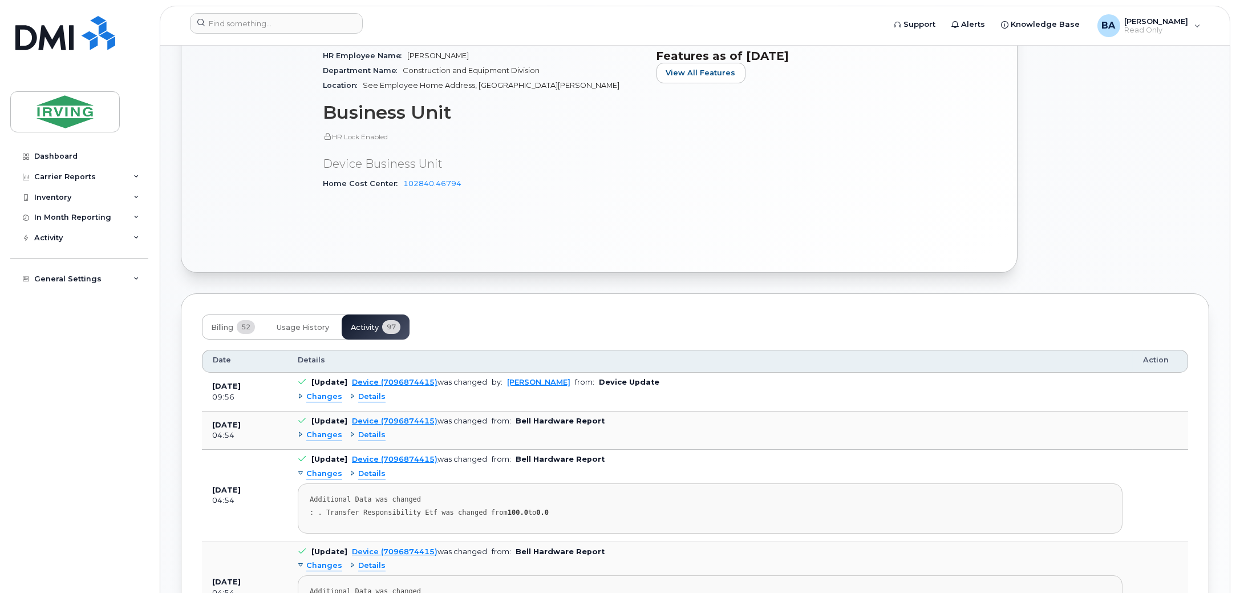
scroll to position [641, 0]
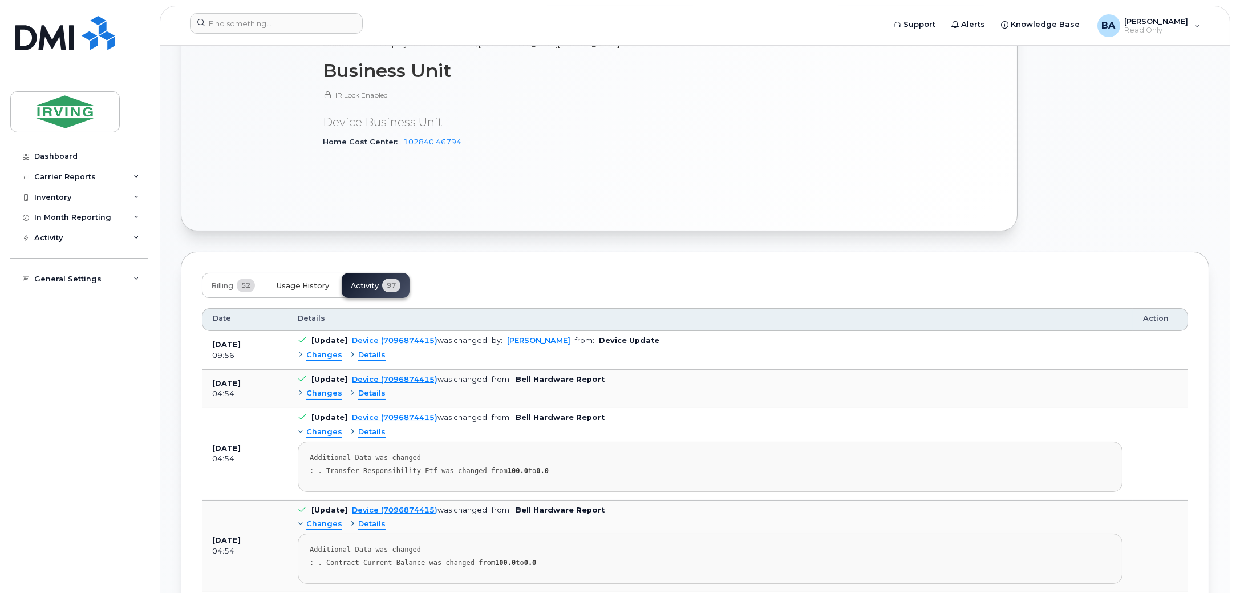
click at [290, 278] on button "Usage History" at bounding box center [303, 285] width 71 height 25
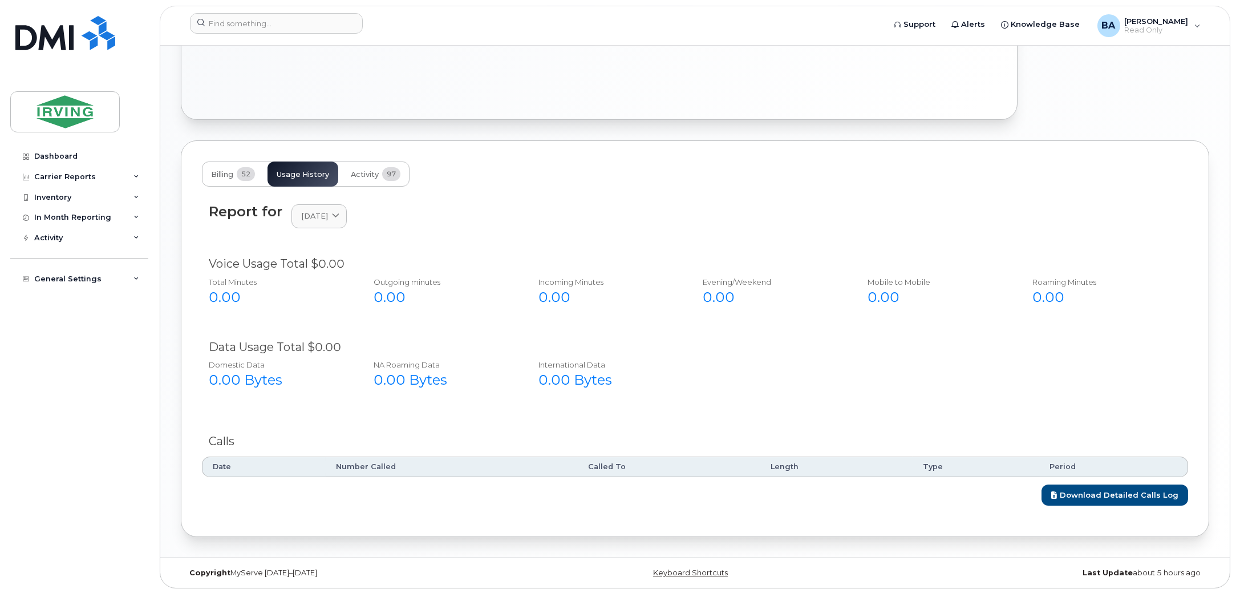
scroll to position [754, 0]
click at [366, 157] on div "Billing 52 Usage History Activity 97 Report for August 2025 2025 August July Ju…" at bounding box center [695, 337] width 1029 height 396
click at [366, 169] on span "Activity" at bounding box center [365, 173] width 28 height 9
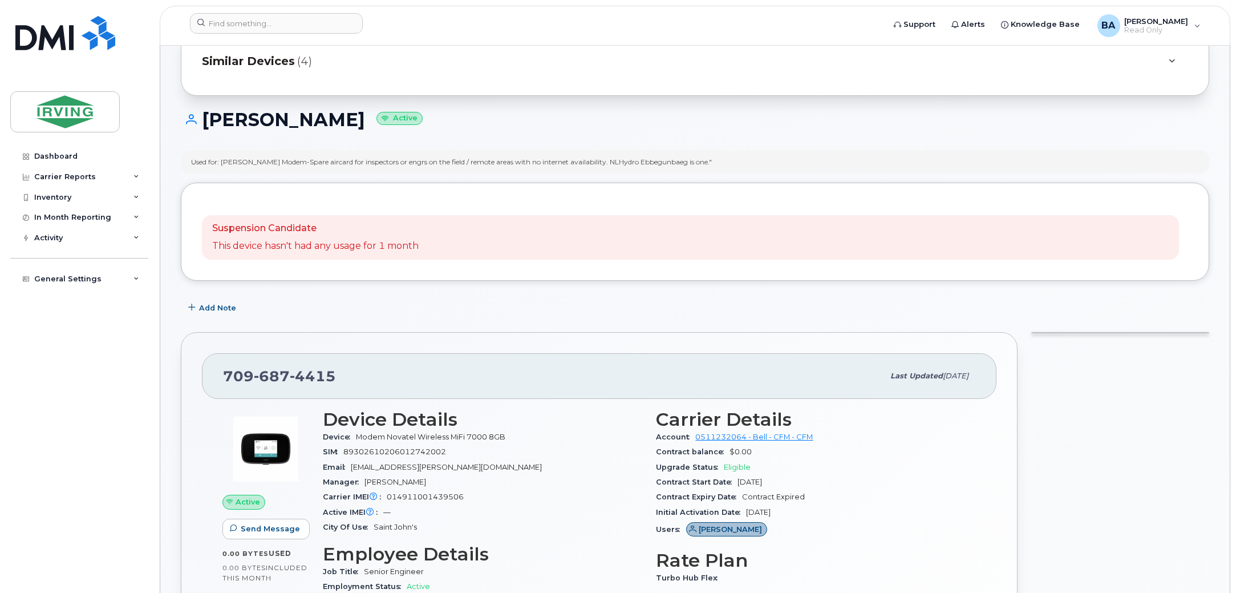
scroll to position [0, 0]
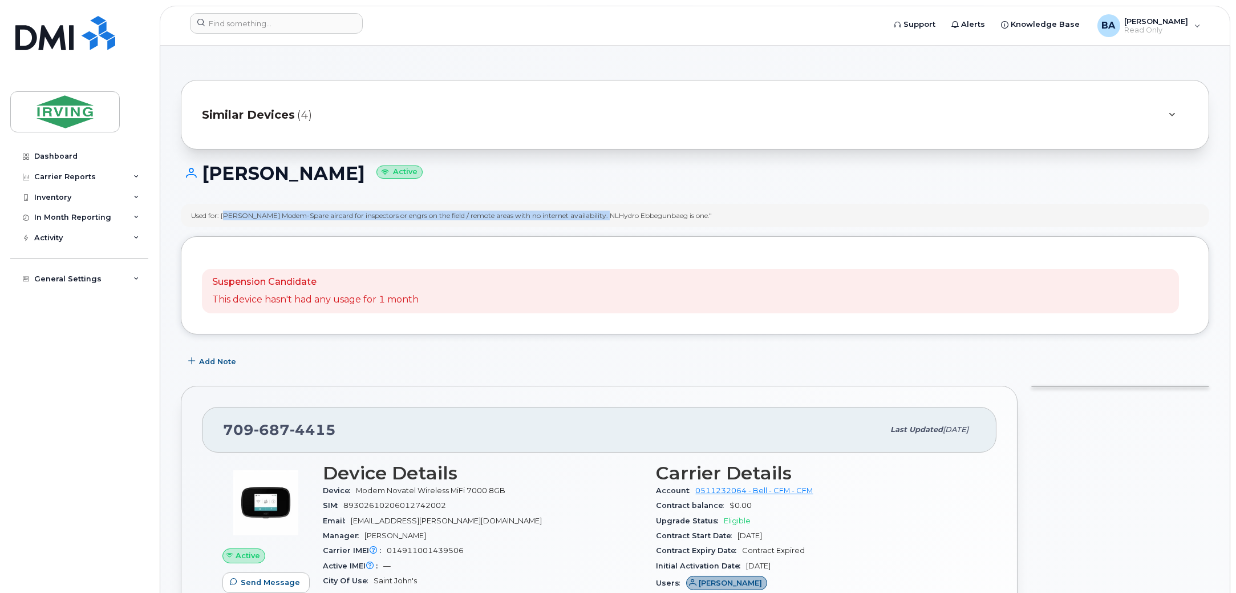
drag, startPoint x: 226, startPoint y: 214, endPoint x: 615, endPoint y: 221, distance: 388.6
click at [615, 221] on div "Used for: Derrick French Modem-Spare aircard for inspectors or engrs on the fie…" at bounding box center [695, 215] width 1029 height 23
copy div "Derrick French Modem-Spare aircard for inspectors or engrs on the field / remot…"
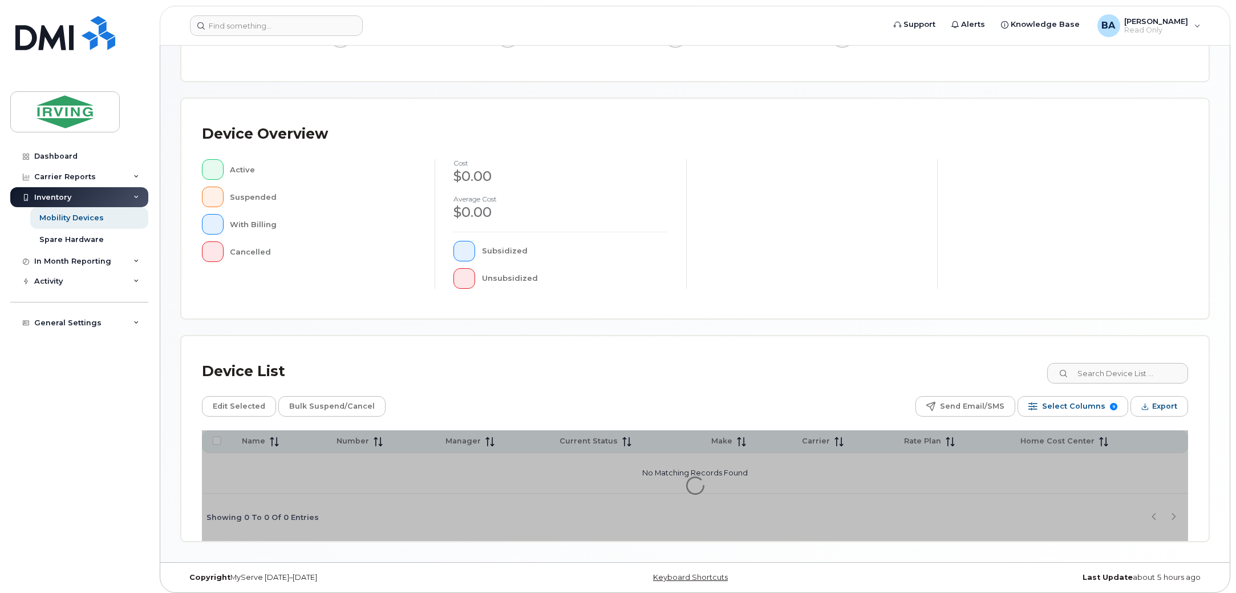
scroll to position [192, 0]
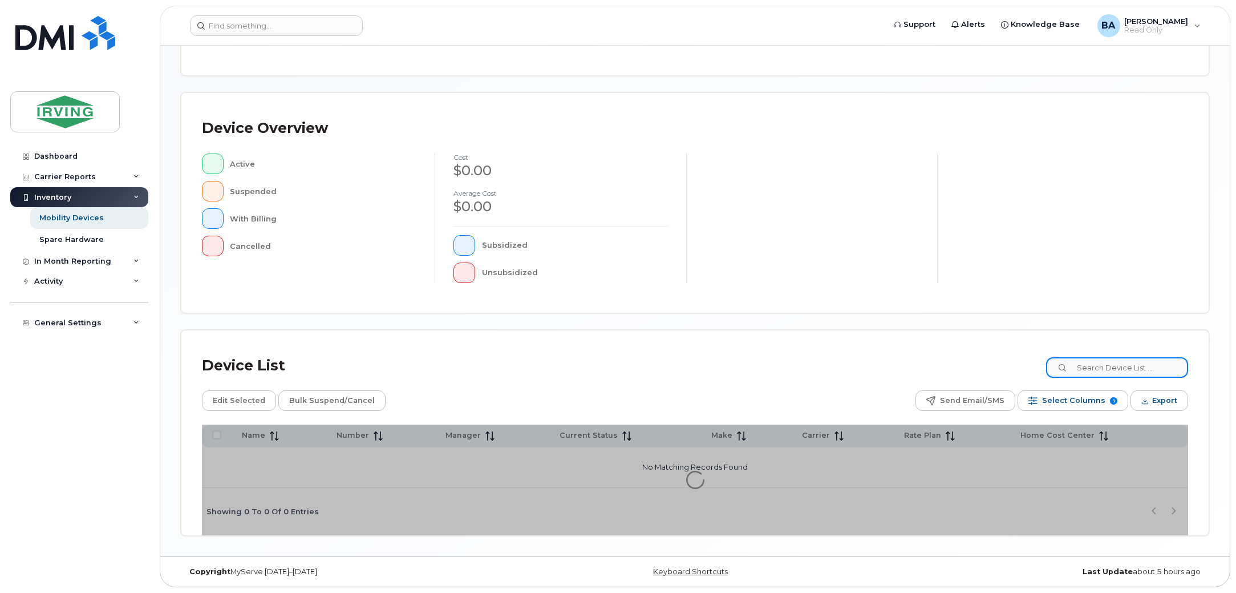
click at [1129, 367] on input at bounding box center [1117, 367] width 142 height 21
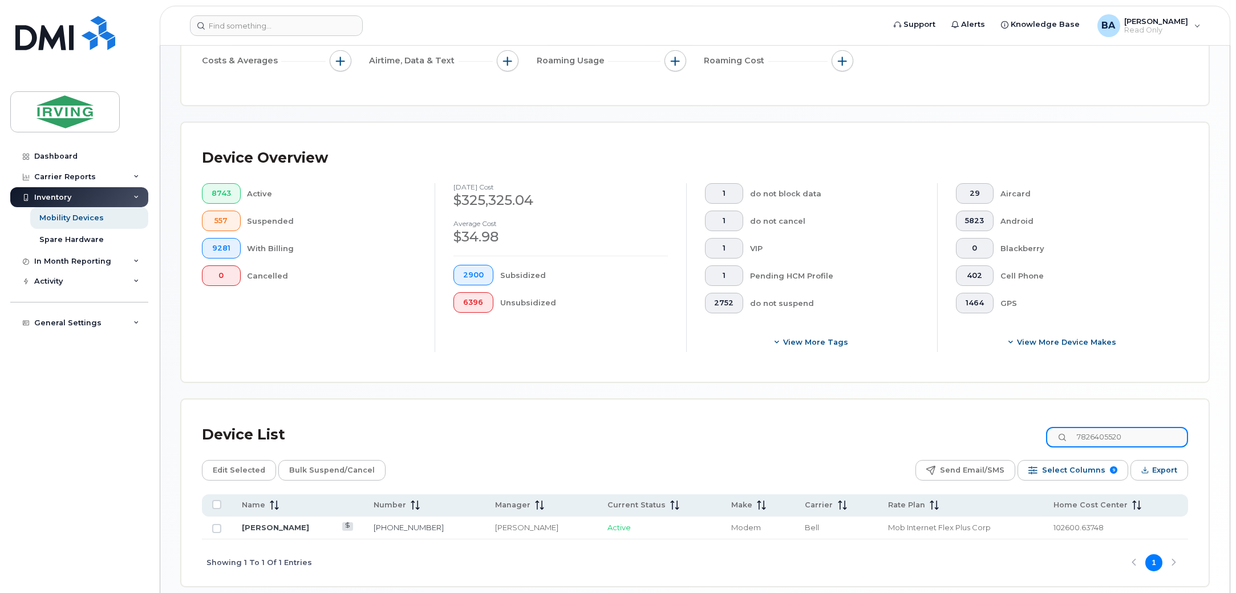
type input "7826405520"
click at [265, 526] on link "Michael Pyne" at bounding box center [275, 527] width 67 height 9
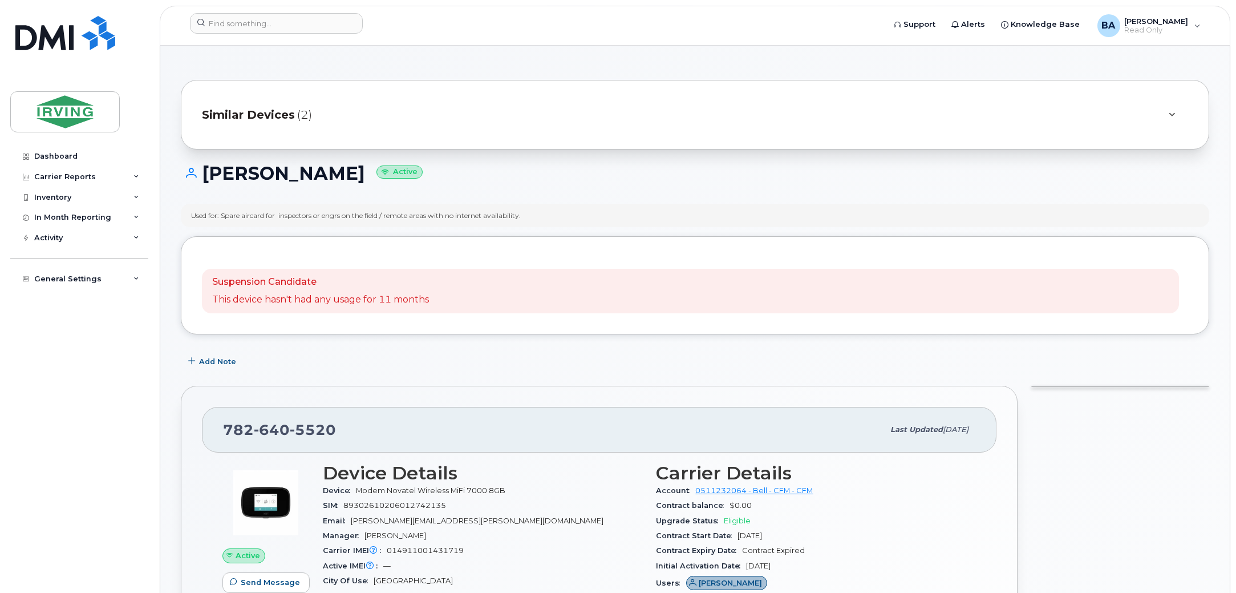
drag, startPoint x: 266, startPoint y: 215, endPoint x: 256, endPoint y: 215, distance: 9.7
click at [266, 215] on div "Used for: Spare aircard for inspectors or engrs on the field / remote areas wit…" at bounding box center [356, 216] width 330 height 10
drag, startPoint x: 224, startPoint y: 217, endPoint x: 418, endPoint y: 214, distance: 194.0
click at [418, 214] on div "Used for: Spare aircard for inspectors or engrs on the field / remote areas wit…" at bounding box center [356, 216] width 330 height 10
copy div "Spare aircard for inspectors or engrs on the field / remote"
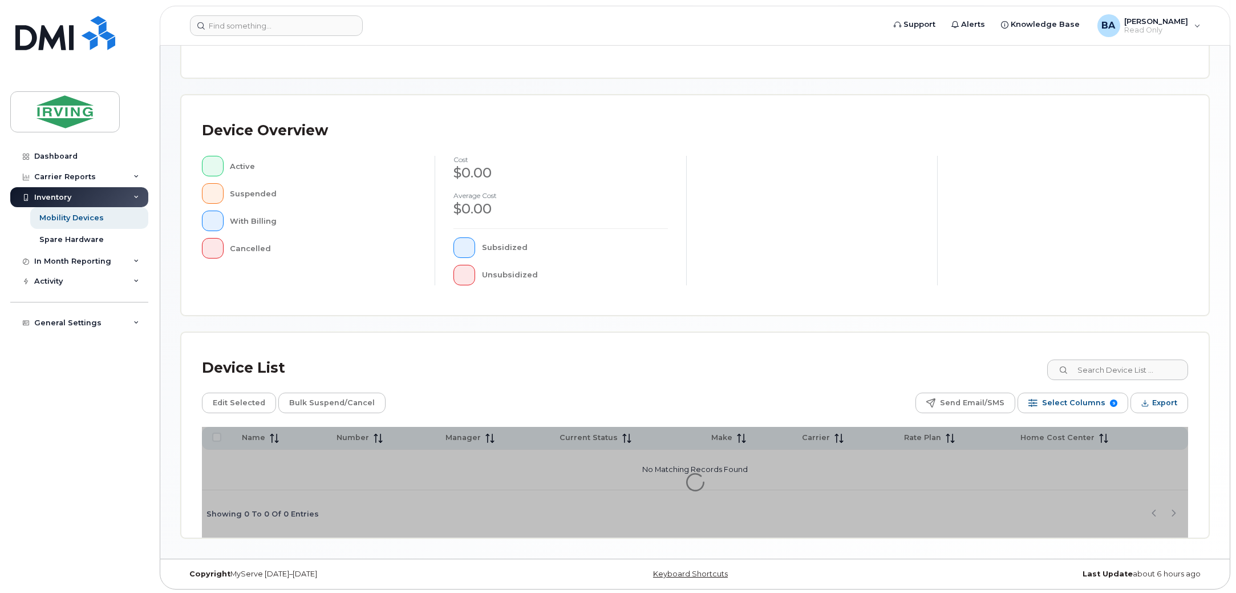
scroll to position [192, 0]
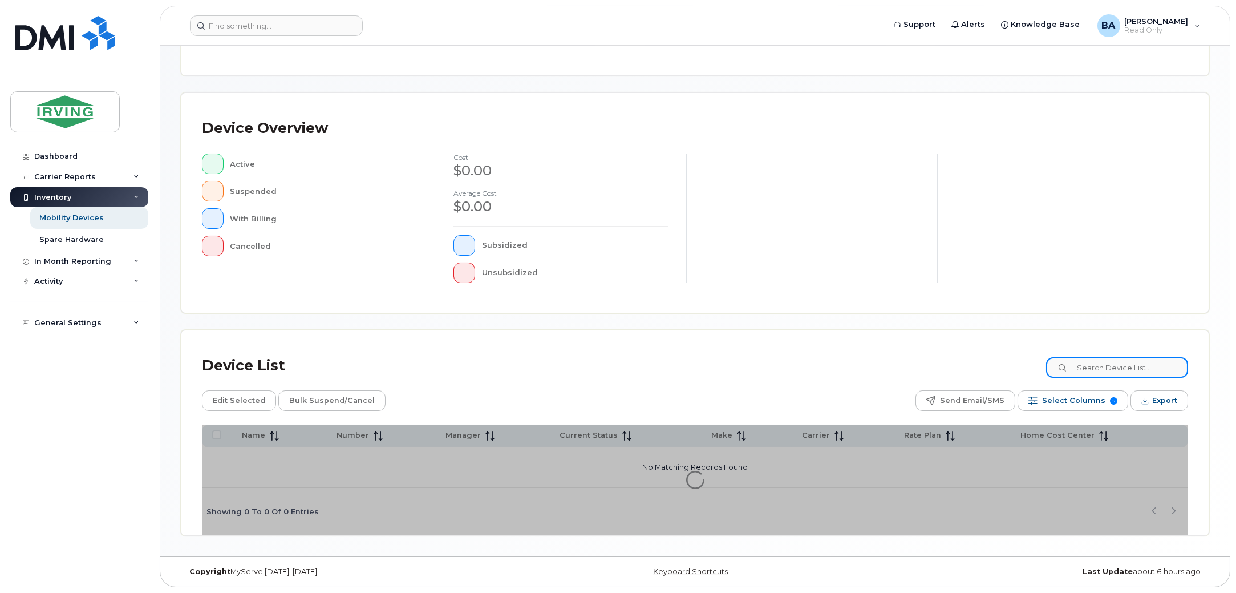
click at [1110, 369] on input at bounding box center [1117, 367] width 142 height 21
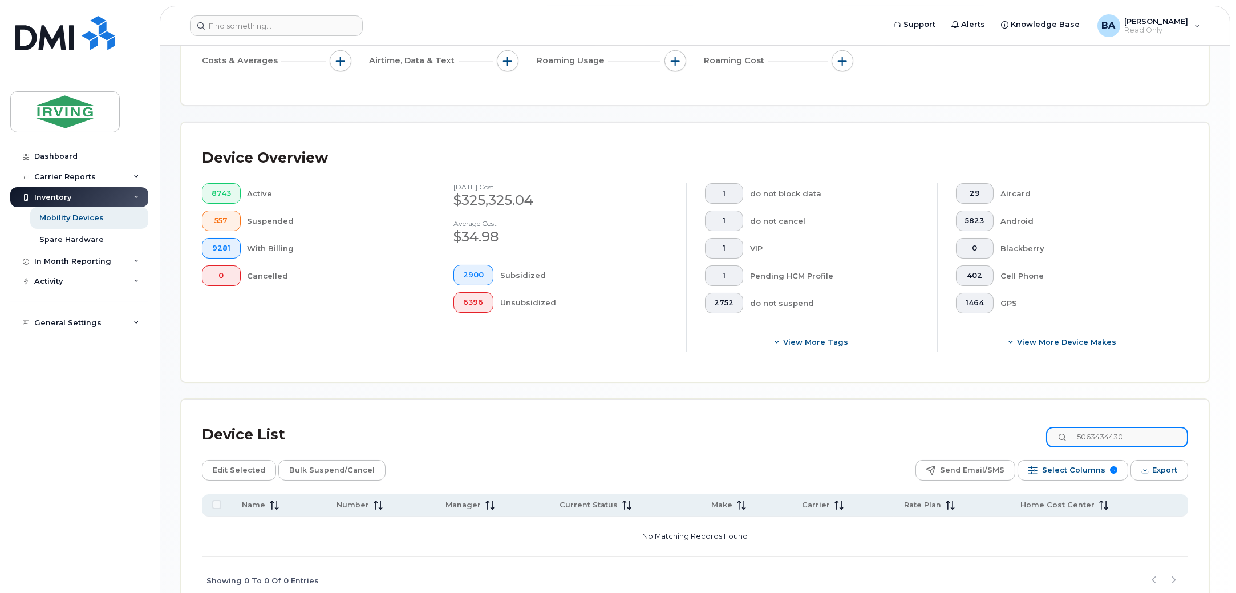
drag, startPoint x: 1152, startPoint y: 440, endPoint x: 866, endPoint y: 422, distance: 286.4
click at [911, 421] on div "Device List 5063434430" at bounding box center [695, 435] width 987 height 30
type input "5063434430"
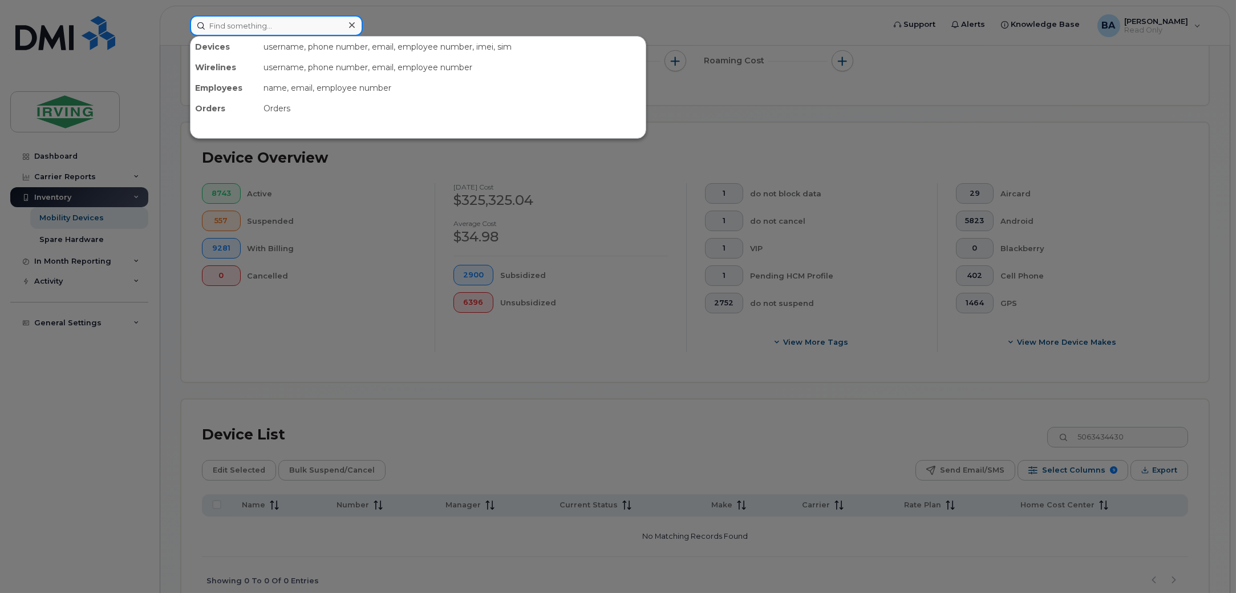
click at [314, 17] on input at bounding box center [276, 25] width 173 height 21
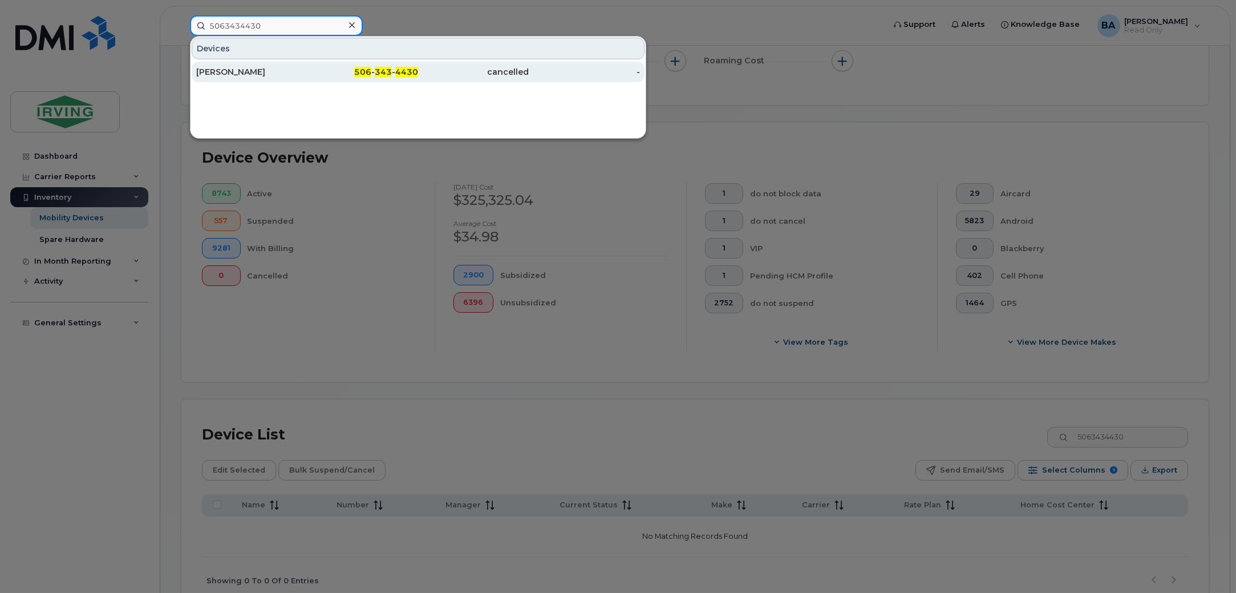
type input "5063434430"
click at [260, 75] on div "[PERSON_NAME]" at bounding box center [251, 71] width 111 height 11
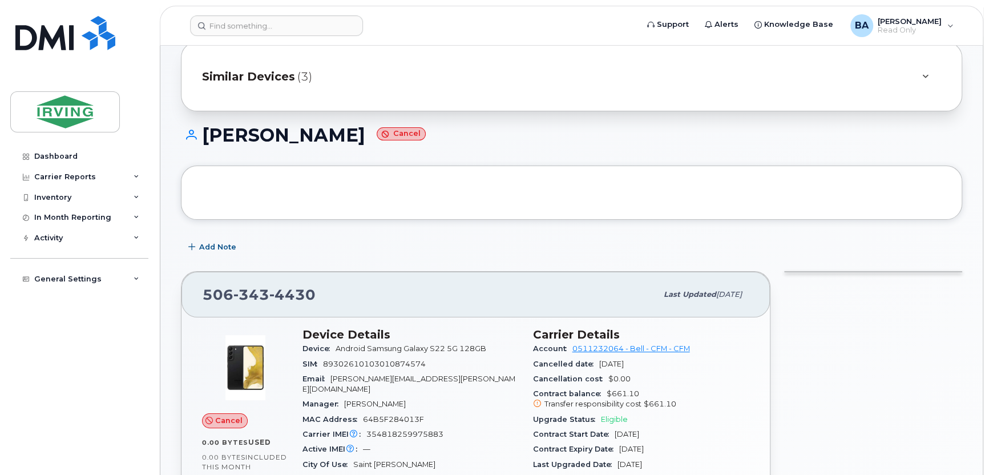
scroll to position [114, 0]
